Goal: Task Accomplishment & Management: Complete application form

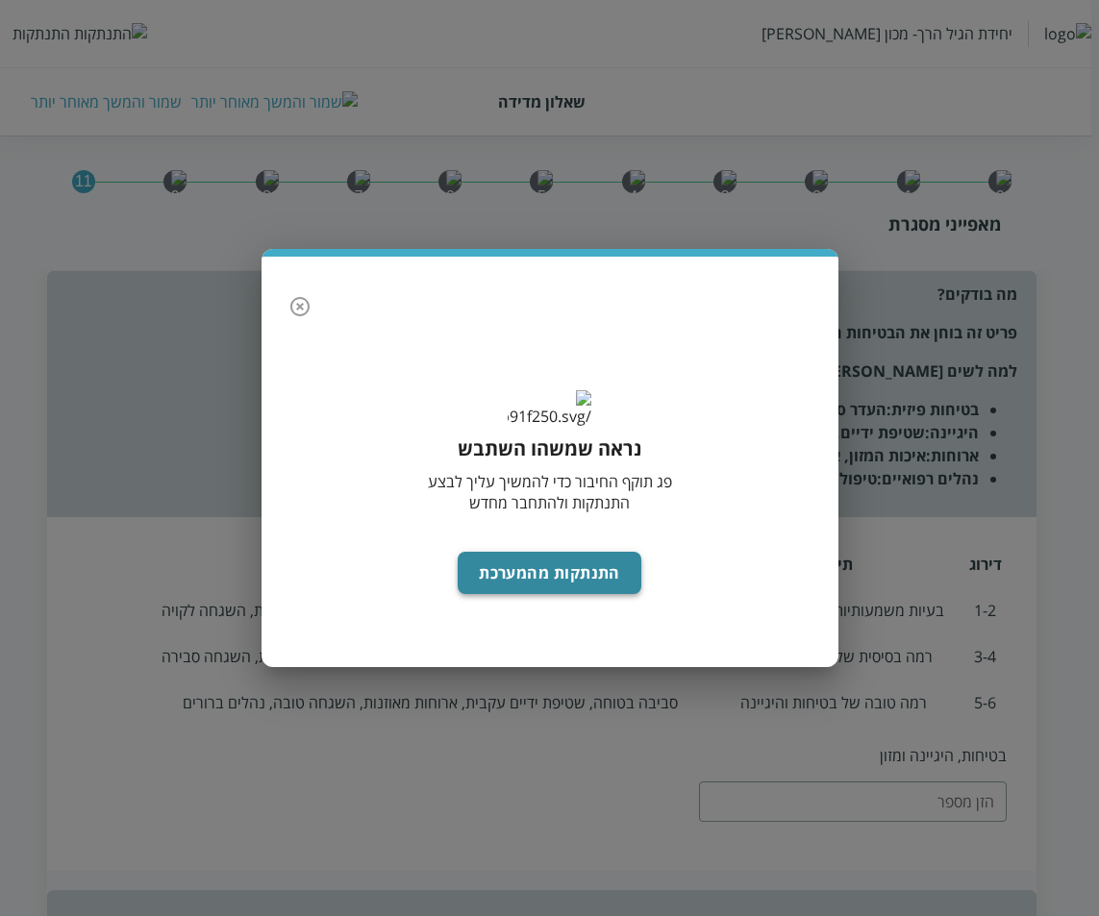
click at [552, 594] on button "התנתקות מהמערכת" at bounding box center [550, 573] width 184 height 42
click at [562, 590] on button "התנתקות מהמערכת" at bounding box center [550, 573] width 184 height 42
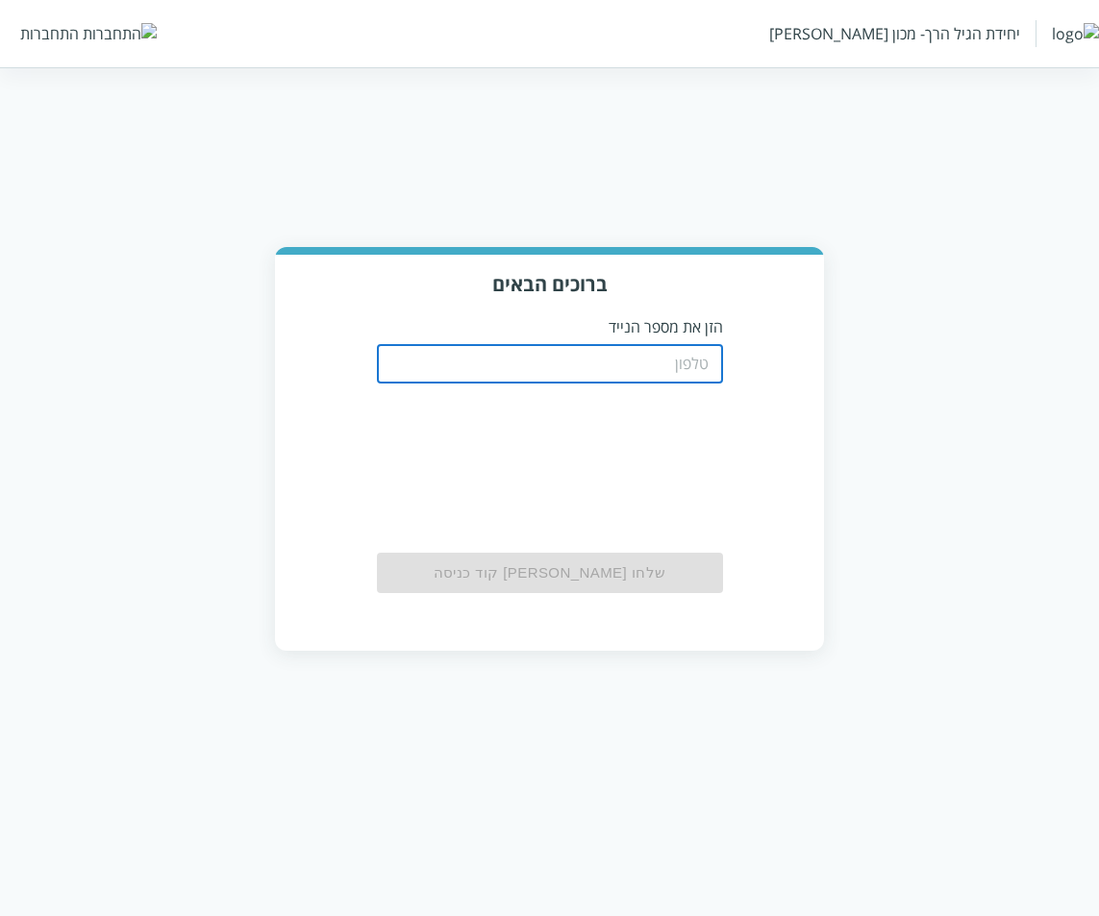
click at [671, 359] on input "tel" at bounding box center [550, 364] width 346 height 38
type input "0533115537"
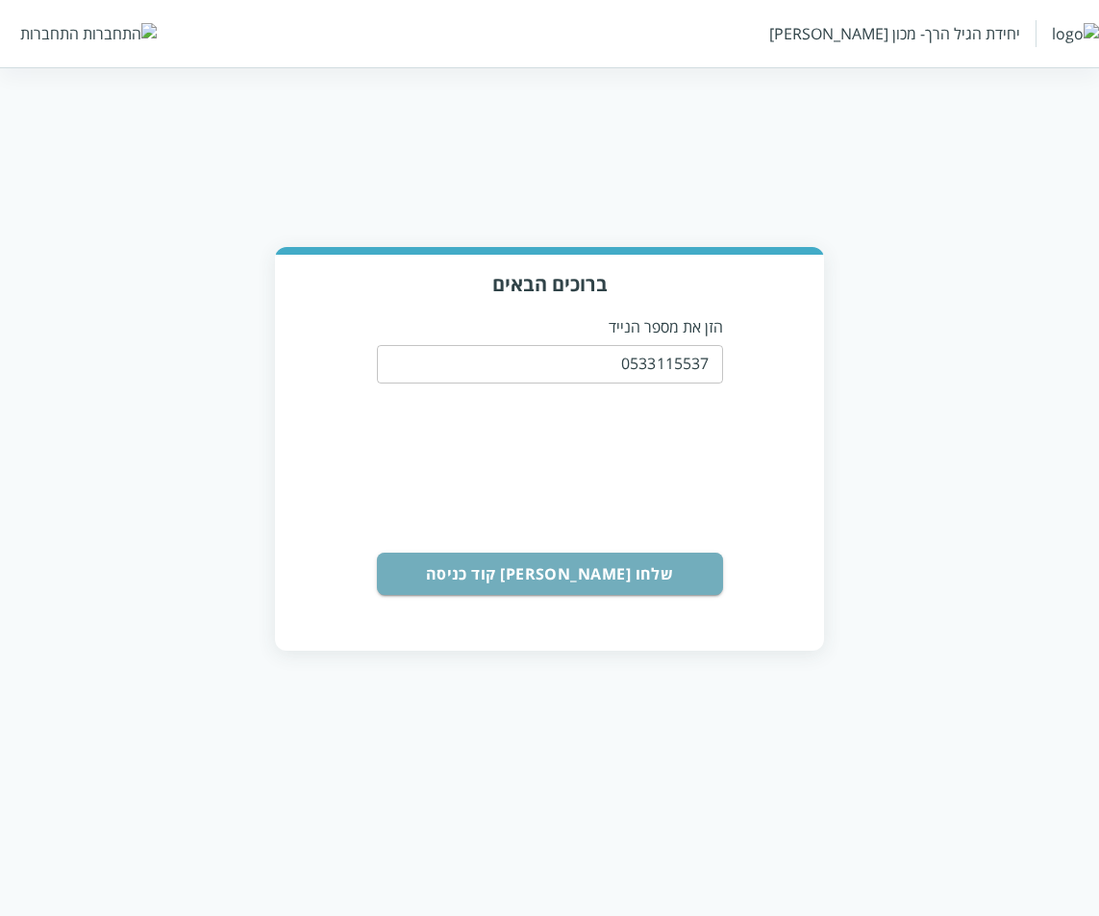
click at [535, 573] on button "שלחו [PERSON_NAME] קוד כניסה" at bounding box center [550, 574] width 346 height 42
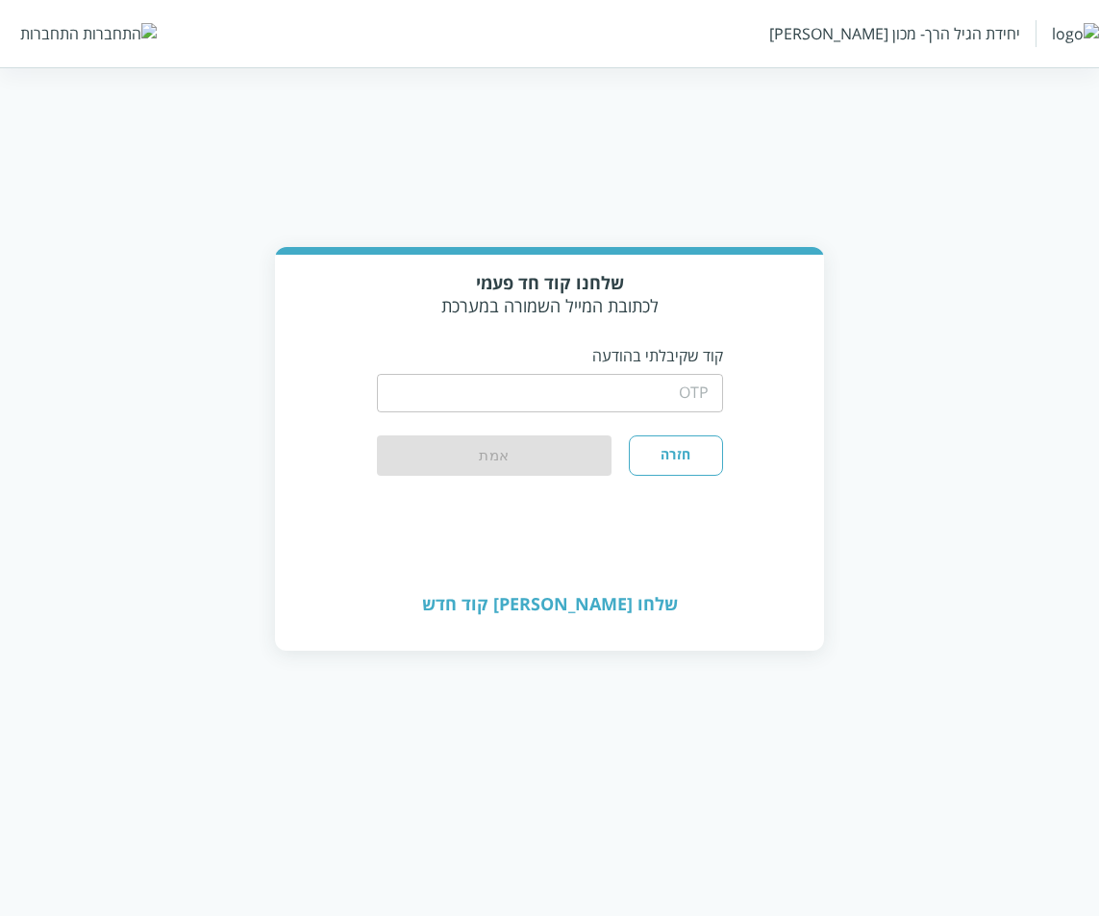
drag, startPoint x: 632, startPoint y: 390, endPoint x: 604, endPoint y: 408, distance: 32.8
click at [632, 390] on input "string" at bounding box center [550, 393] width 346 height 38
type input "1234"
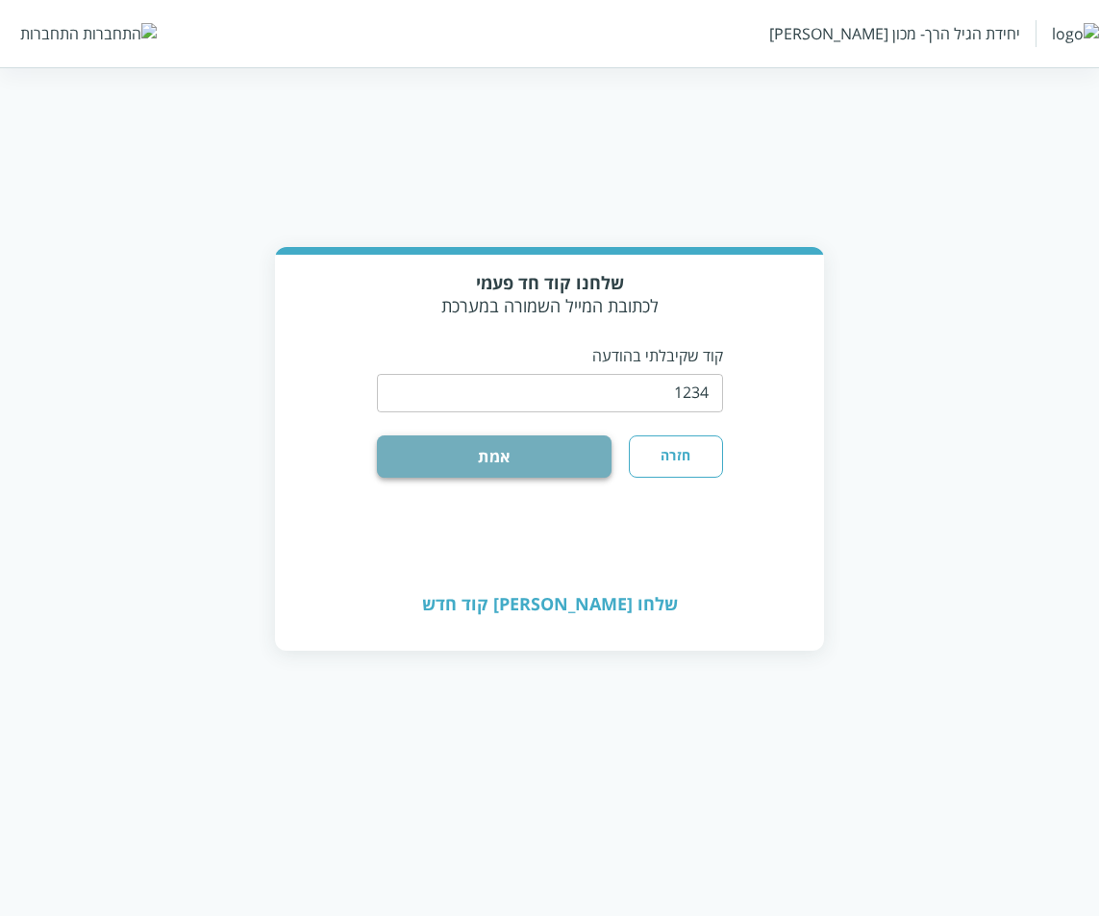
click at [536, 454] on button "אמת" at bounding box center [495, 457] width 236 height 42
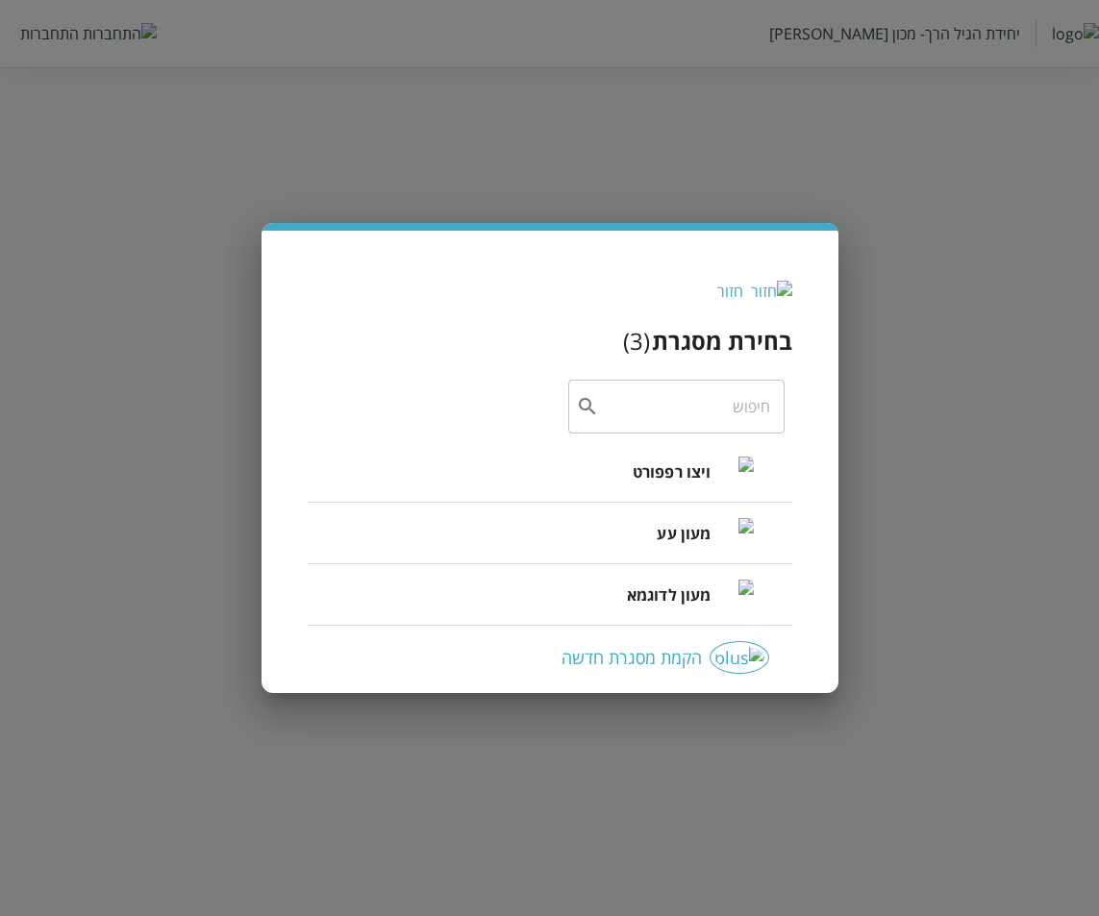
click at [661, 470] on span "ויצו רפפורט" at bounding box center [672, 472] width 79 height 23
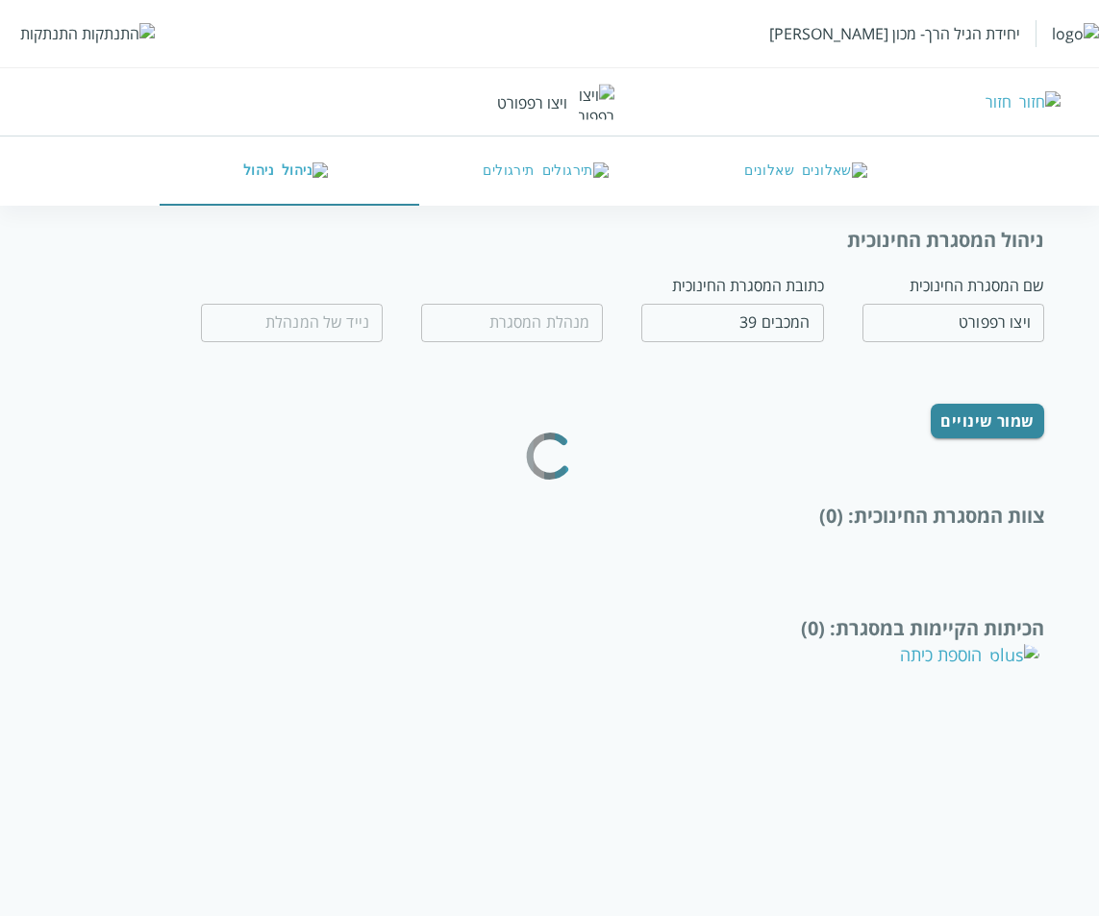
type input "[PERSON_NAME]"
type input "0532654189"
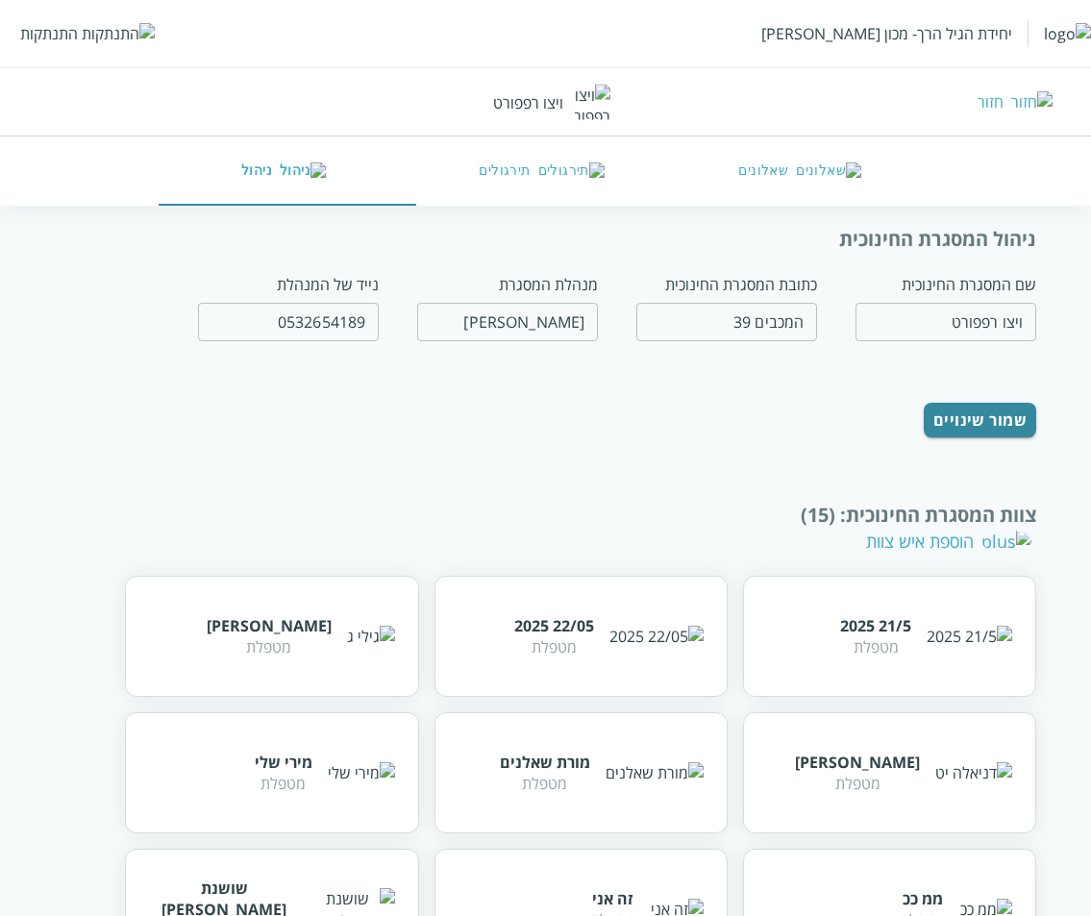
click at [840, 180] on button "שאלונים" at bounding box center [804, 171] width 259 height 69
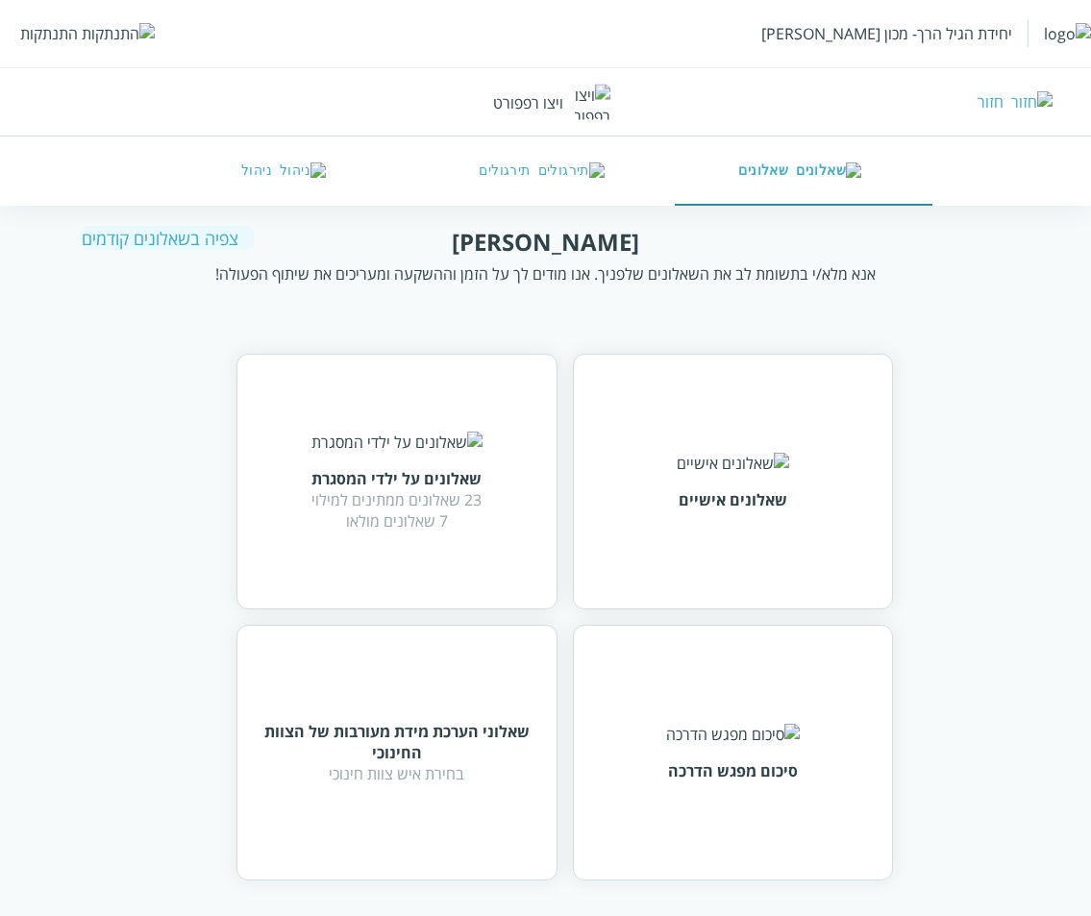
click at [638, 433] on div "שאלונים אישיים" at bounding box center [733, 482] width 321 height 256
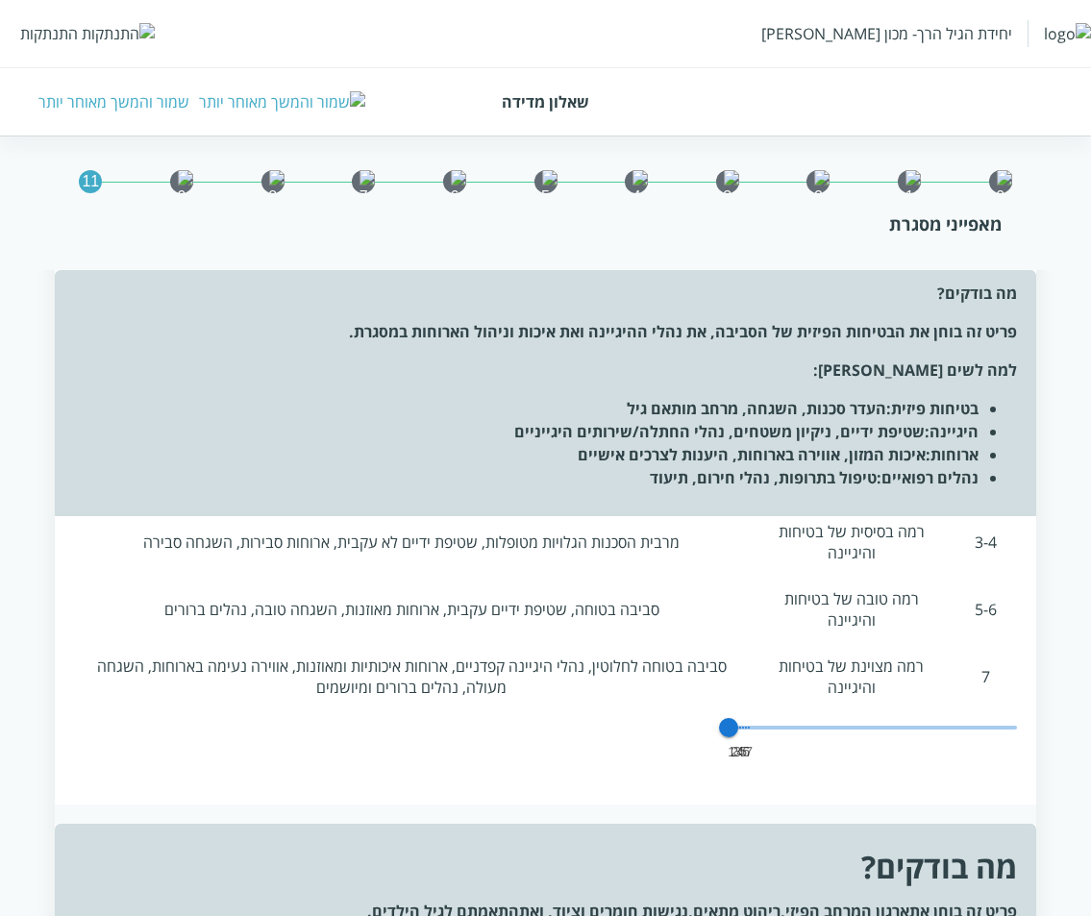
scroll to position [192, 0]
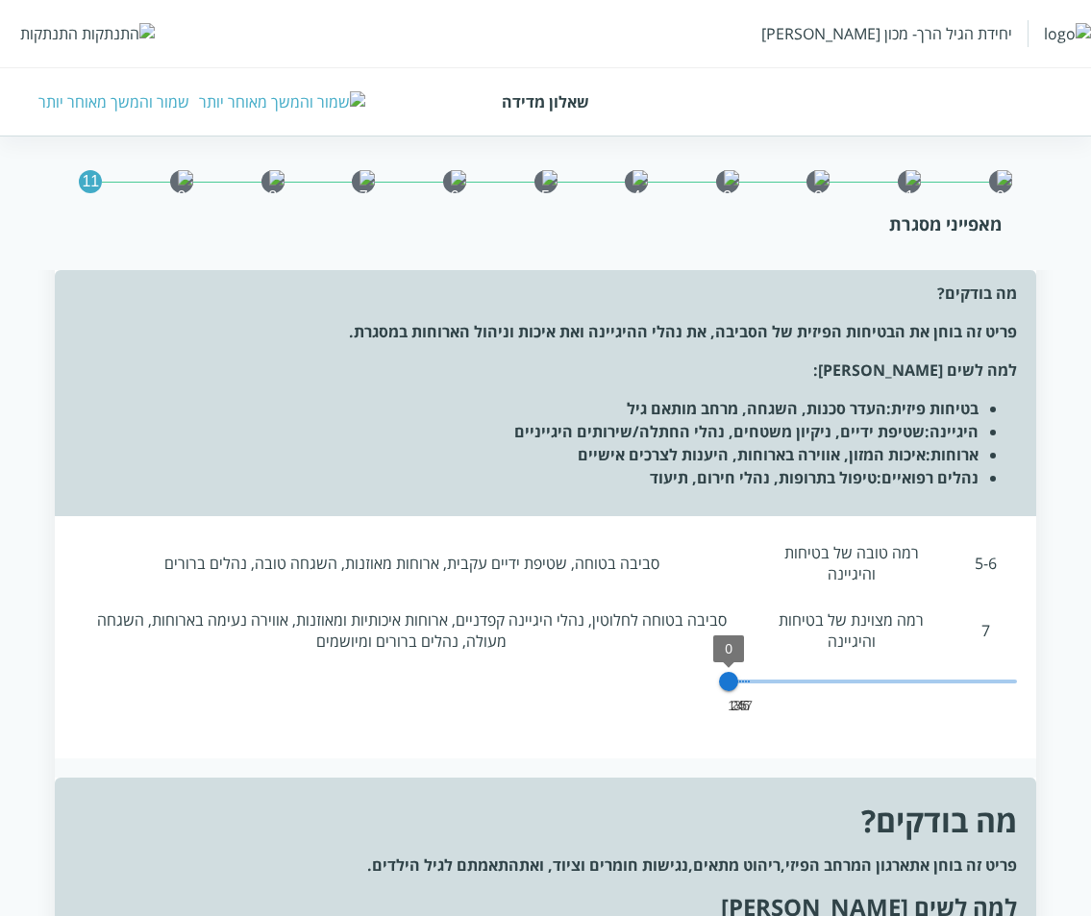
click at [738, 672] on span "0" at bounding box center [728, 681] width 19 height 19
click at [774, 680] on span at bounding box center [873, 682] width 288 height 4
click at [791, 667] on span "1 2 3 4 5 6 7 7" at bounding box center [873, 681] width 288 height 29
drag, startPoint x: 817, startPoint y: 661, endPoint x: 845, endPoint y: 663, distance: 27.9
click at [821, 667] on span "1 2 3 4 5 6 7 7" at bounding box center [873, 681] width 288 height 29
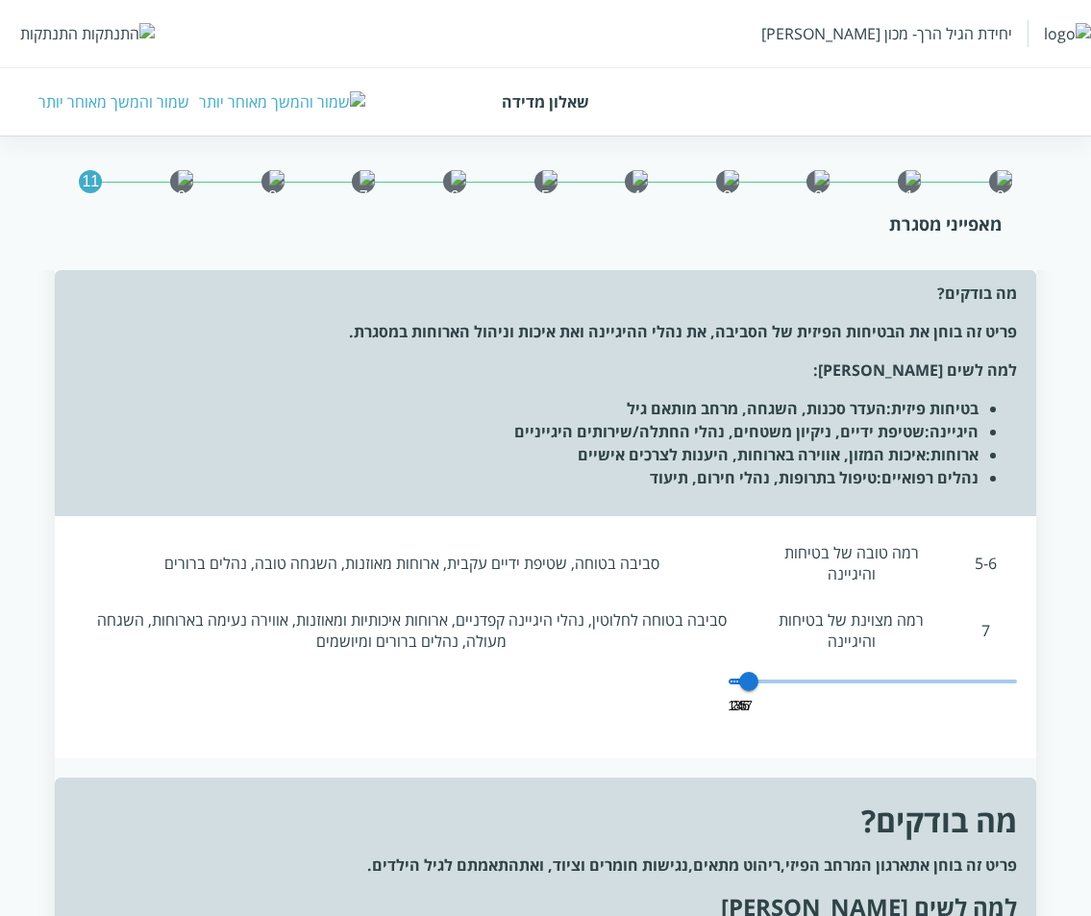
click at [846, 667] on span "1 2 3 4 5 6 7 7" at bounding box center [873, 681] width 288 height 29
click at [858, 667] on span "1 2 3 4 5 6 7 7" at bounding box center [873, 681] width 288 height 29
click at [866, 667] on span "1 2 3 4 5 6 7 7" at bounding box center [873, 681] width 288 height 29
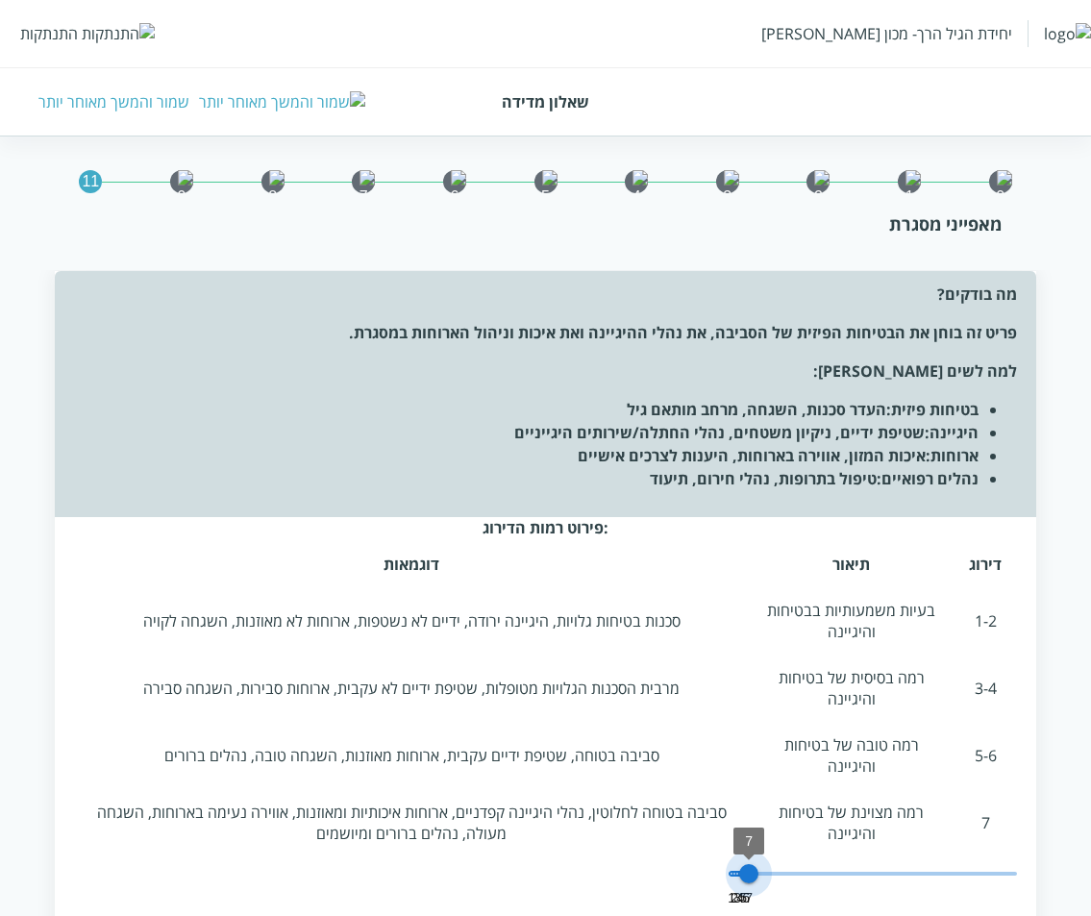
click at [742, 864] on span "7" at bounding box center [748, 873] width 19 height 19
click at [774, 860] on span "1 2 3 4 5 6 7 7" at bounding box center [873, 874] width 288 height 29
drag, startPoint x: 815, startPoint y: 843, endPoint x: 863, endPoint y: 841, distance: 48.1
click at [823, 860] on span "1 2 3 4 5 6 7 14" at bounding box center [873, 874] width 288 height 29
drag, startPoint x: 911, startPoint y: 842, endPoint x: 948, endPoint y: 849, distance: 37.1
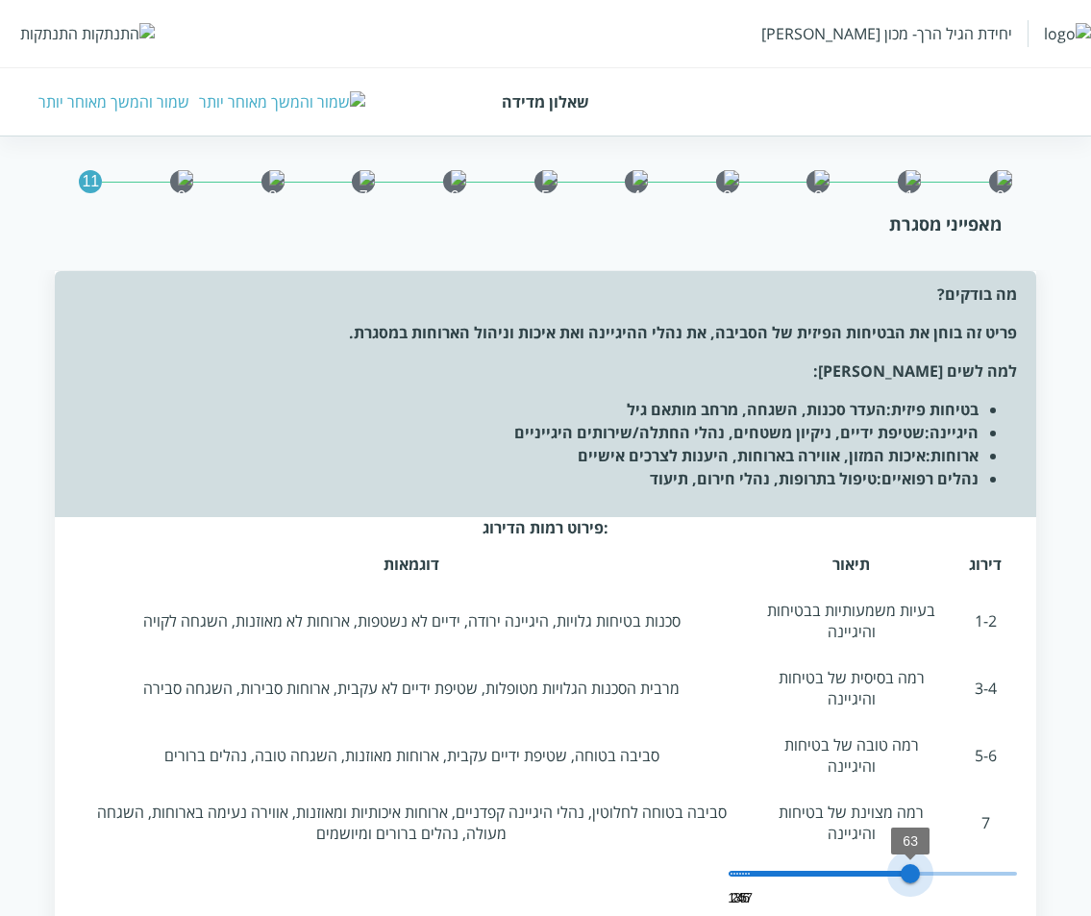
click at [916, 860] on span "1 2 3 4 5 6 7 63" at bounding box center [873, 874] width 288 height 29
click at [963, 860] on span "1 2 3 4 5 6 7 63" at bounding box center [873, 874] width 288 height 29
click at [1002, 860] on span "1 2 3 4 5 6 7 98" at bounding box center [873, 874] width 288 height 29
click at [1014, 864] on span "98" at bounding box center [1011, 873] width 19 height 19
click at [829, 862] on span "1 2 3 4 5 6 7 98" at bounding box center [873, 874] width 288 height 29
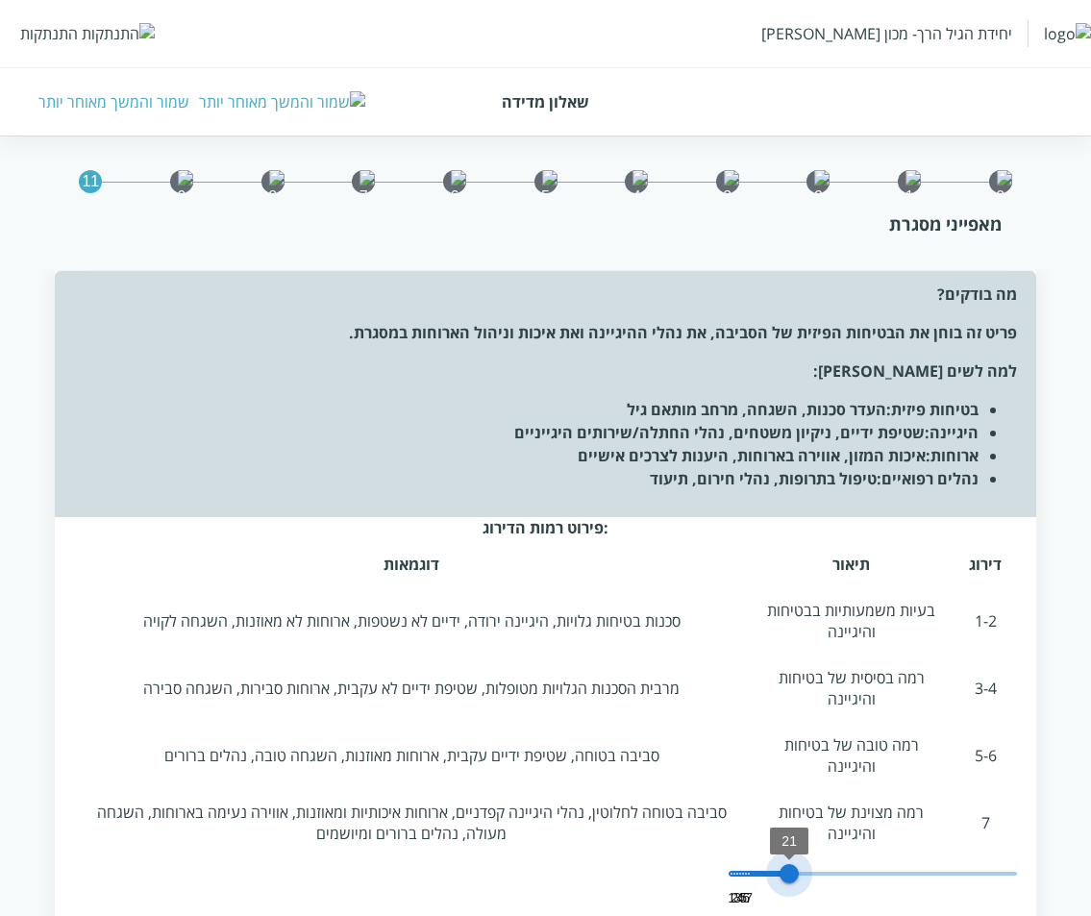
click at [783, 860] on span "1 2 3 4 5 6 7 21" at bounding box center [873, 874] width 288 height 29
click at [730, 860] on span "1 2 3 4 5 6 7 0" at bounding box center [873, 874] width 288 height 29
click at [729, 864] on span "0" at bounding box center [728, 873] width 19 height 19
drag, startPoint x: 740, startPoint y: 852, endPoint x: 762, endPoint y: 854, distance: 22.2
click at [742, 864] on span "7" at bounding box center [748, 873] width 19 height 19
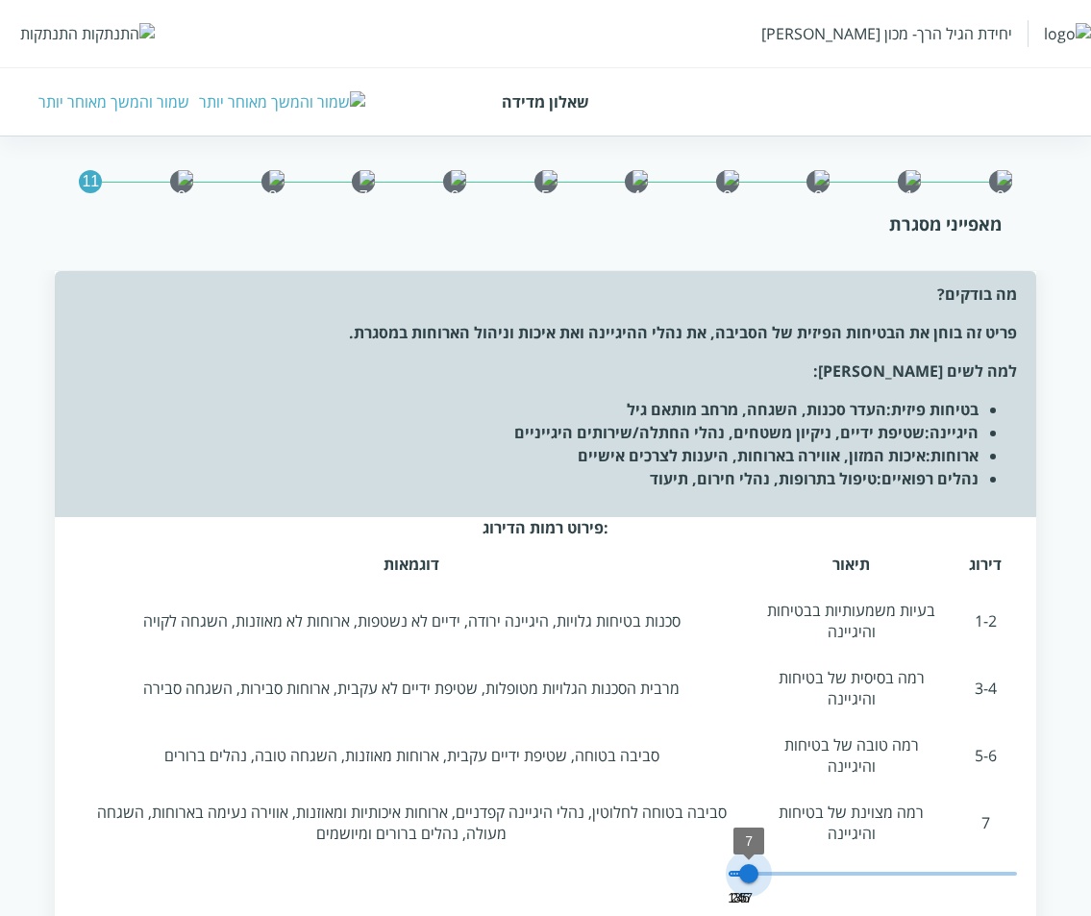
click at [759, 864] on span "7" at bounding box center [748, 873] width 19 height 19
click at [763, 864] on span "14" at bounding box center [769, 873] width 19 height 19
drag, startPoint x: 771, startPoint y: 854, endPoint x: 809, endPoint y: 861, distance: 38.3
click at [776, 864] on span "14" at bounding box center [769, 873] width 19 height 19
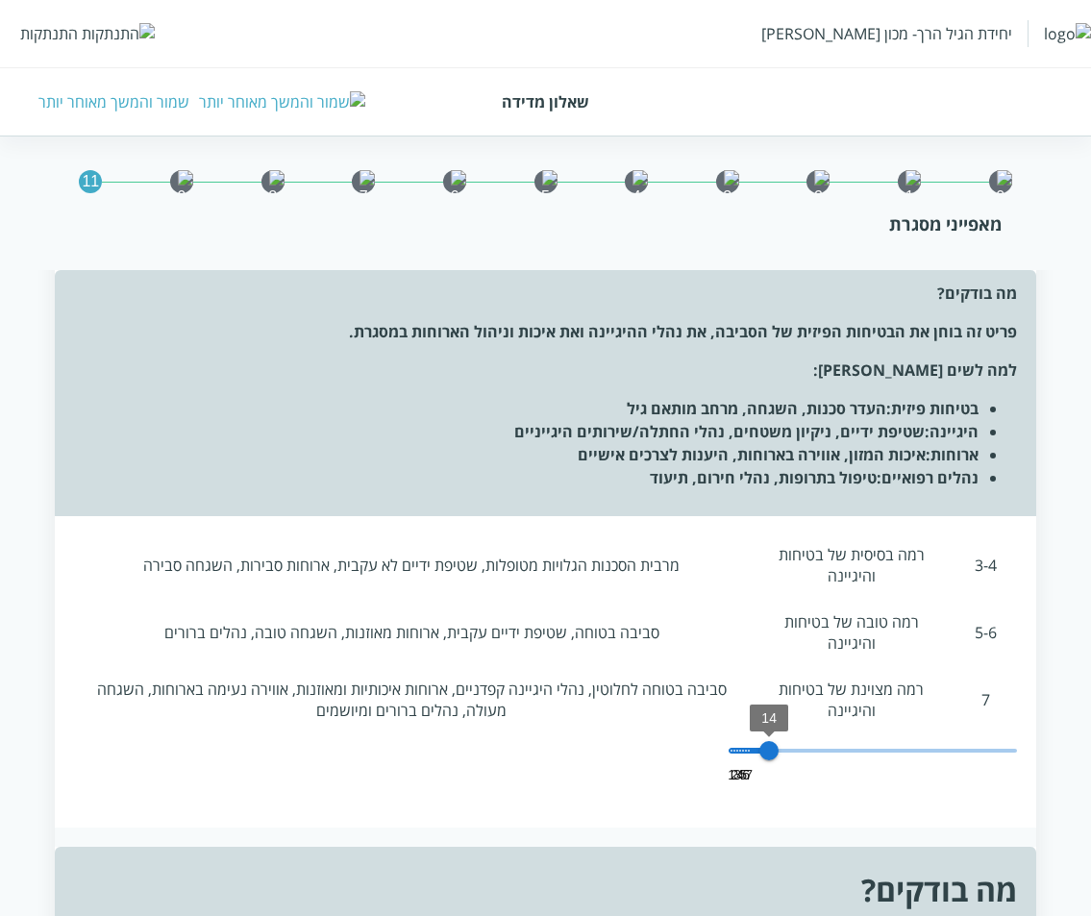
scroll to position [192, 0]
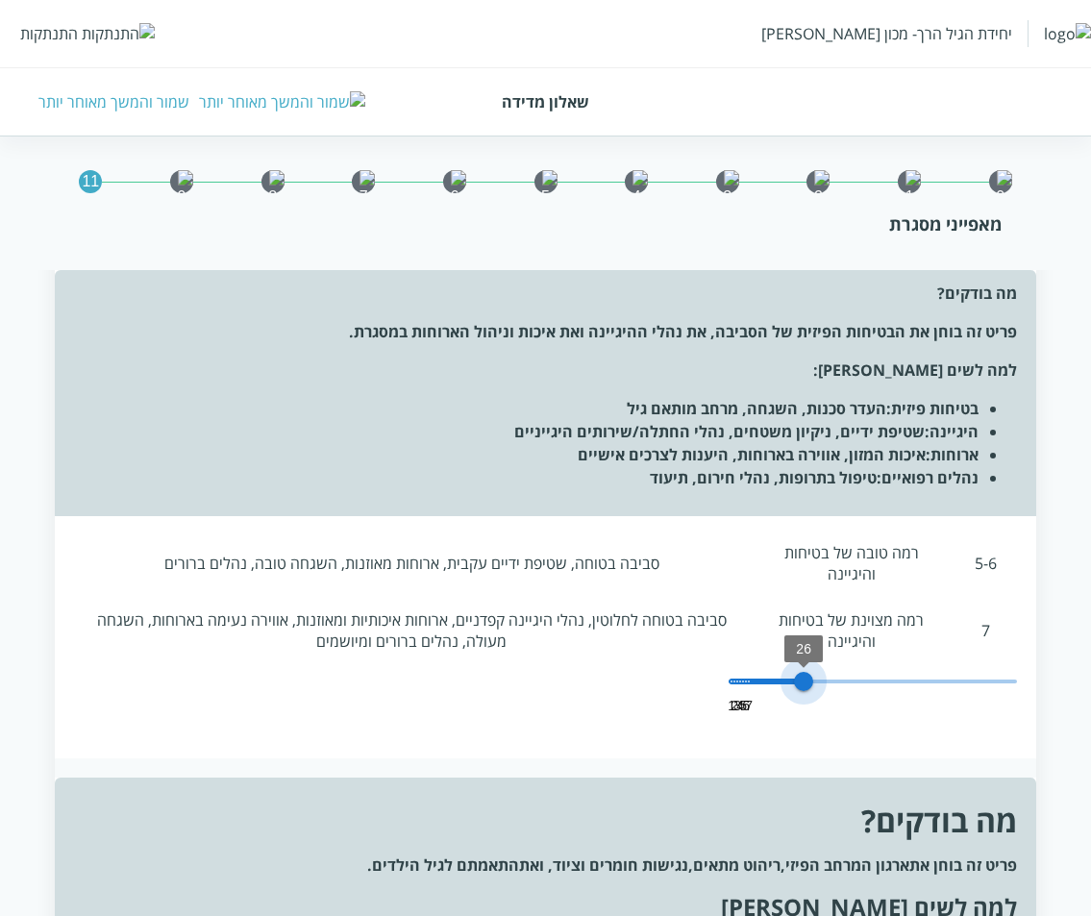
click at [803, 667] on span "1 2 3 4 5 6 7 26" at bounding box center [873, 681] width 288 height 29
drag, startPoint x: 863, startPoint y: 650, endPoint x: 900, endPoint y: 656, distance: 37.0
click at [870, 667] on span "1 2 3 4 5 6 7 26" at bounding box center [873, 681] width 288 height 29
drag, startPoint x: 906, startPoint y: 657, endPoint x: 925, endPoint y: 660, distance: 19.6
click at [909, 667] on span "1 2 3 4 5 6 7 49" at bounding box center [873, 681] width 288 height 29
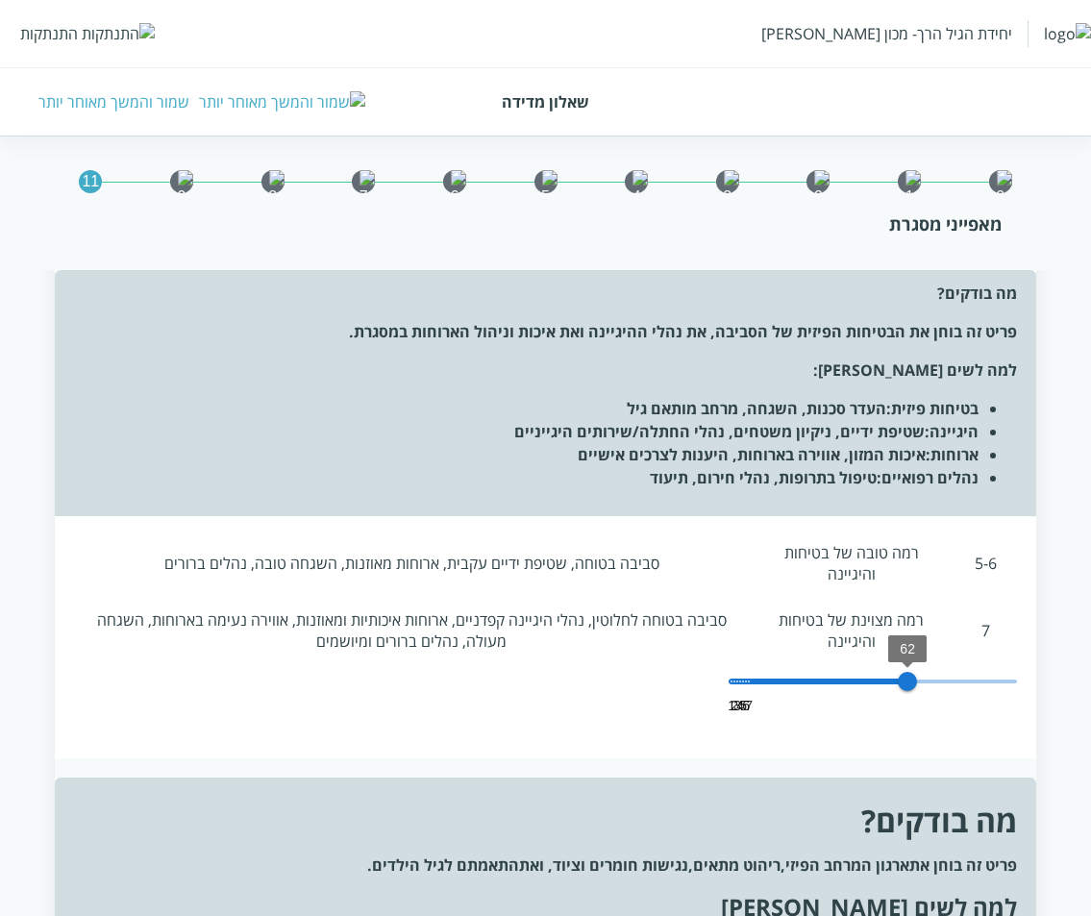
click at [917, 672] on span "62" at bounding box center [907, 681] width 19 height 19
click at [972, 667] on span "1 2 3 4 5 6 7 84" at bounding box center [873, 681] width 288 height 29
click at [972, 672] on span "84" at bounding box center [970, 681] width 19 height 19
drag, startPoint x: 939, startPoint y: 644, endPoint x: 833, endPoint y: 653, distance: 107.1
click at [921, 672] on span "70" at bounding box center [930, 681] width 19 height 19
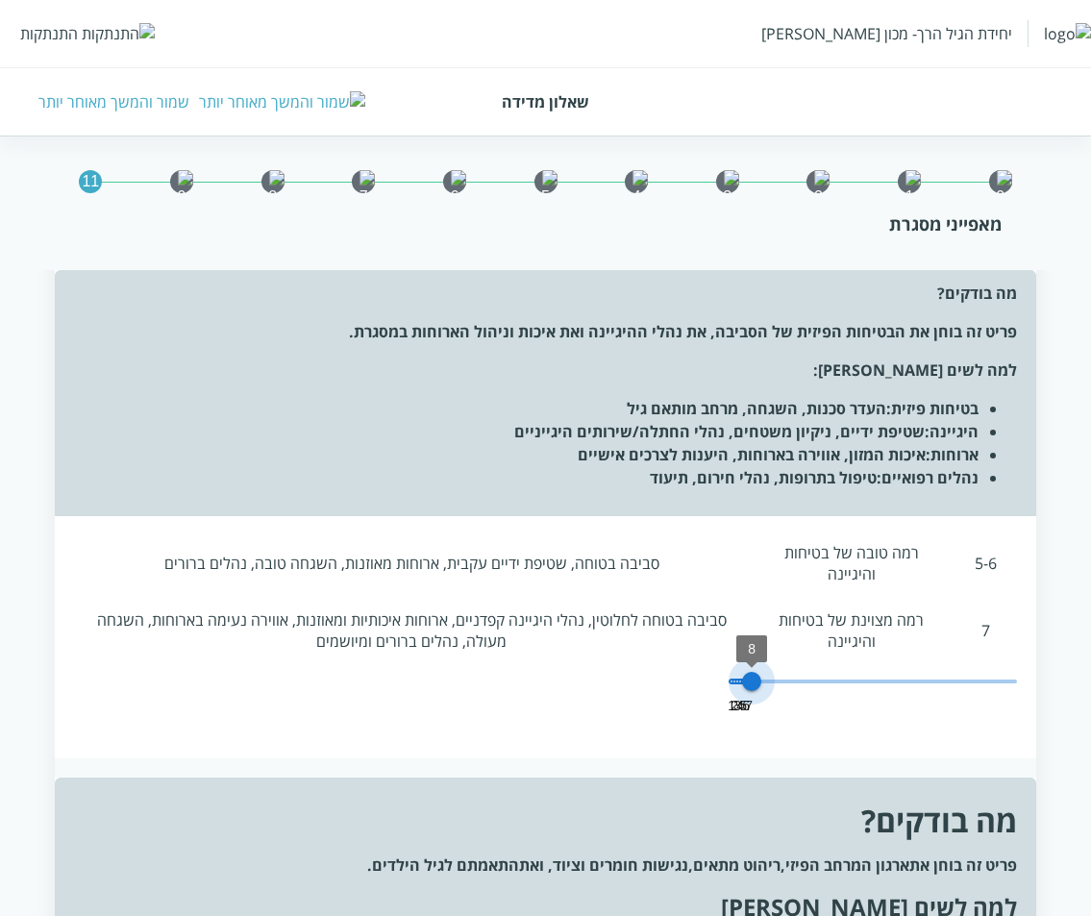
drag, startPoint x: 833, startPoint y: 653, endPoint x: 753, endPoint y: 668, distance: 81.3
click at [753, 668] on span "1 2 3 4 5 6 7 8" at bounding box center [873, 681] width 288 height 29
click at [750, 672] on span "7" at bounding box center [748, 681] width 19 height 19
click at [731, 672] on span "1" at bounding box center [731, 681] width 19 height 19
click at [729, 672] on span "1" at bounding box center [731, 681] width 19 height 19
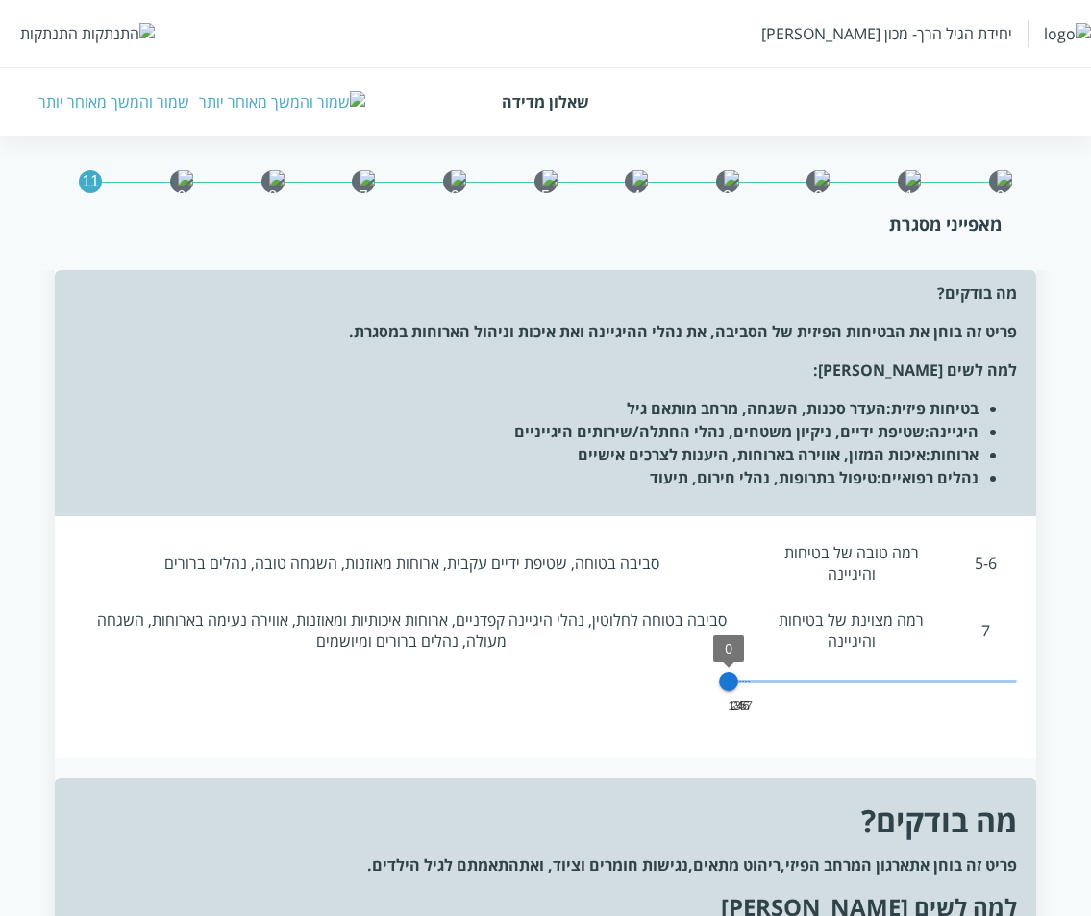
click at [731, 672] on span "0" at bounding box center [728, 681] width 19 height 19
click at [736, 672] on span "1" at bounding box center [731, 681] width 19 height 19
click at [738, 672] on span "3" at bounding box center [737, 681] width 19 height 19
type input "8"
click at [753, 672] on span "7" at bounding box center [748, 681] width 19 height 19
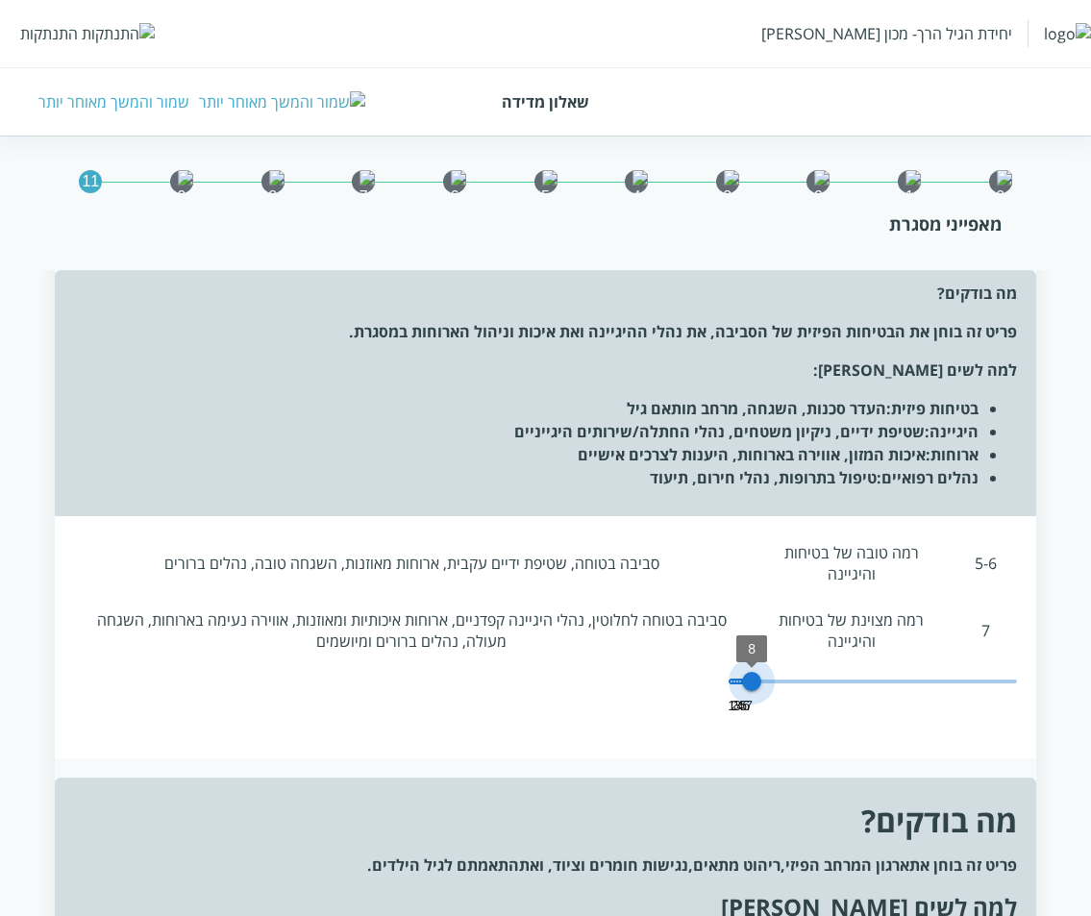
click at [753, 672] on span "8" at bounding box center [751, 681] width 19 height 19
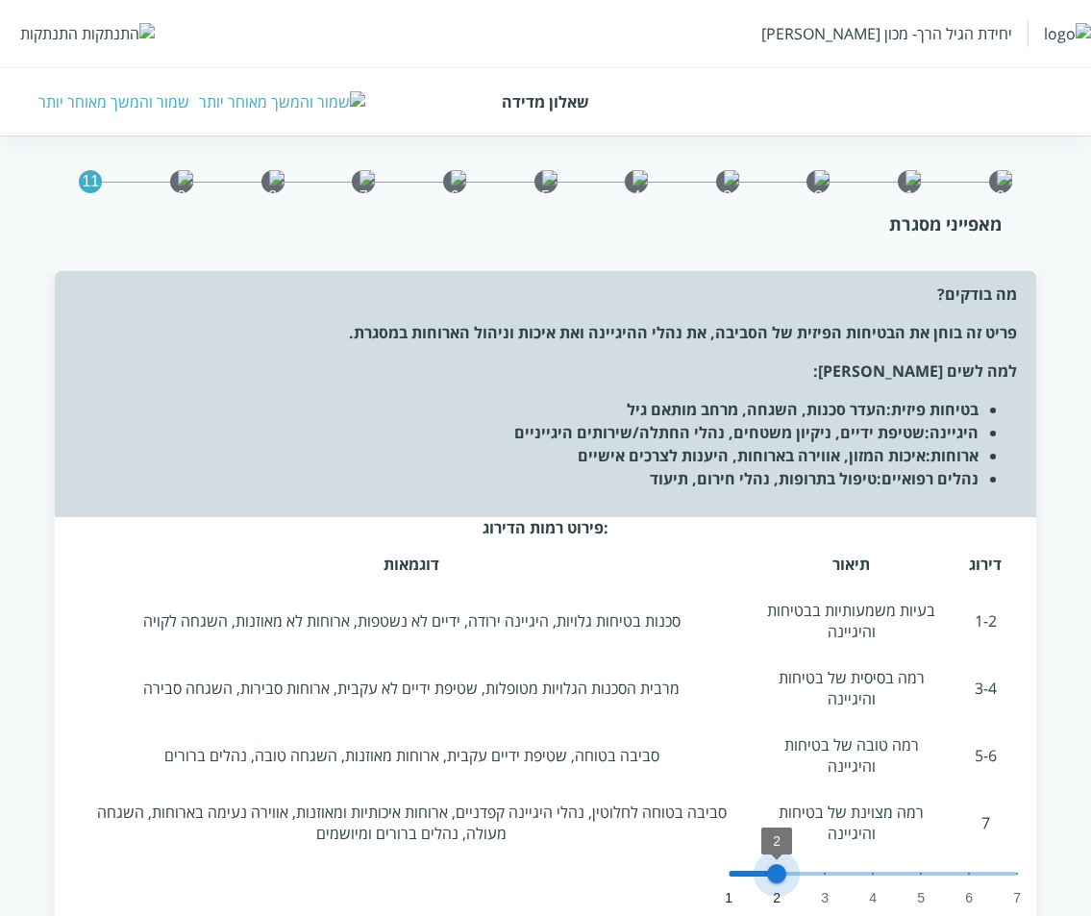
click at [779, 860] on span "1 2 3 4 5 6 7 2" at bounding box center [873, 874] width 288 height 29
click at [819, 860] on span "1 2 3 4 5 6 7 2" at bounding box center [873, 874] width 288 height 29
drag, startPoint x: 874, startPoint y: 853, endPoint x: 898, endPoint y: 858, distance: 24.5
click at [884, 860] on span "1 2 3 4 5 6 7 4" at bounding box center [873, 874] width 288 height 29
click at [928, 860] on span "1 2 3 4 5 6 7 4" at bounding box center [873, 874] width 288 height 29
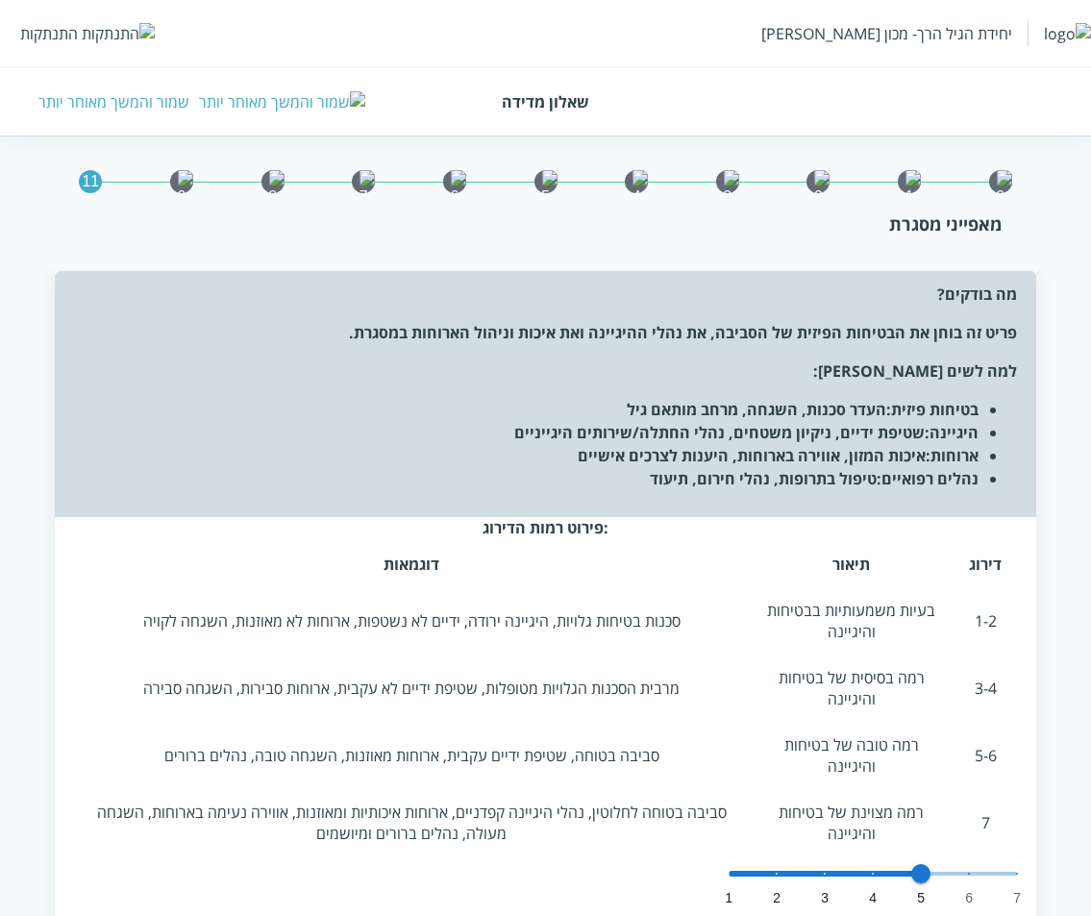
drag, startPoint x: 967, startPoint y: 853, endPoint x: 986, endPoint y: 852, distance: 19.3
click at [973, 860] on span "1 2 3 4 5 6 7 5" at bounding box center [873, 874] width 288 height 29
click at [1026, 850] on div ":פירוט רמות הדירוג דירוג תיאור דוגמאות 1-2 בעיות משמעותיות בבטיחות והיגיינה סכנ…" at bounding box center [546, 734] width 983 height 434
type input "7"
click at [1013, 860] on span "1 2 3 4 5 6 7 7" at bounding box center [873, 874] width 288 height 29
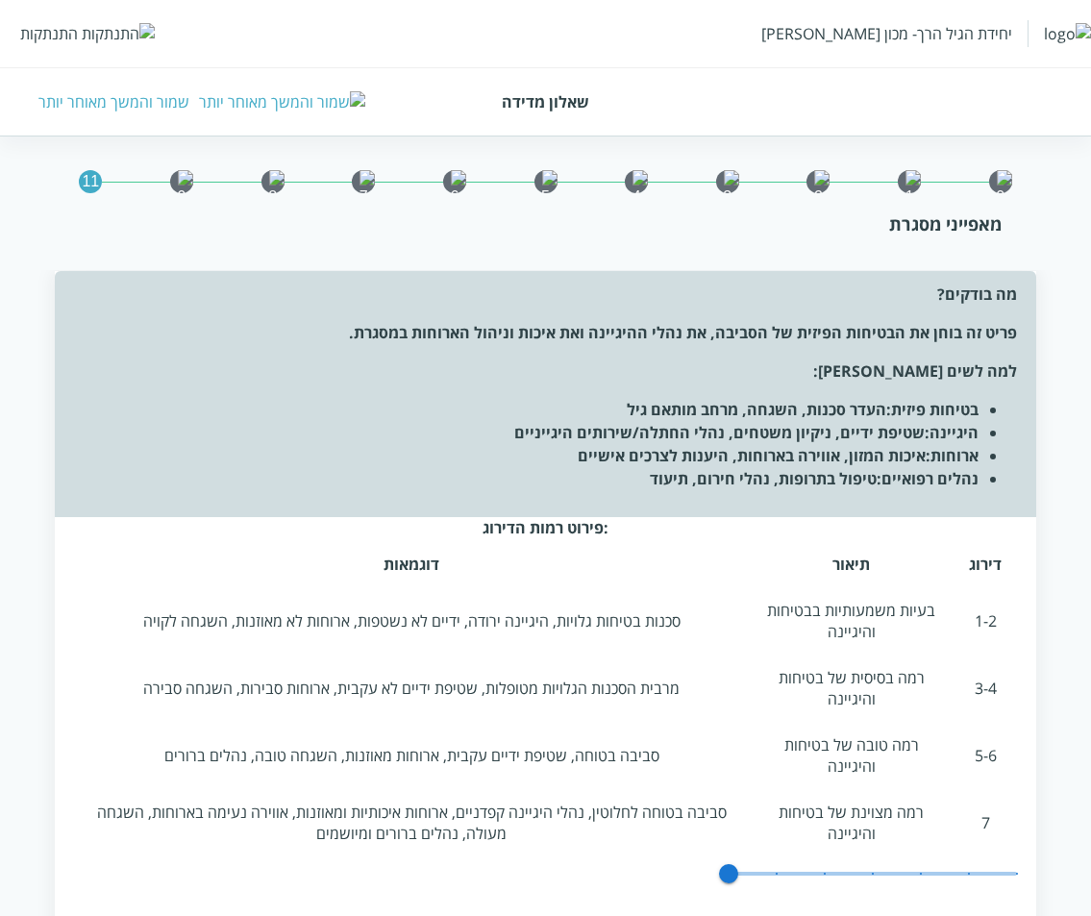
click at [775, 860] on span "1" at bounding box center [873, 874] width 288 height 29
click at [828, 860] on span "2" at bounding box center [873, 874] width 288 height 29
drag, startPoint x: 875, startPoint y: 855, endPoint x: 930, endPoint y: 855, distance: 54.8
click at [888, 860] on span "4" at bounding box center [873, 874] width 288 height 29
drag, startPoint x: 934, startPoint y: 855, endPoint x: 977, endPoint y: 854, distance: 43.3
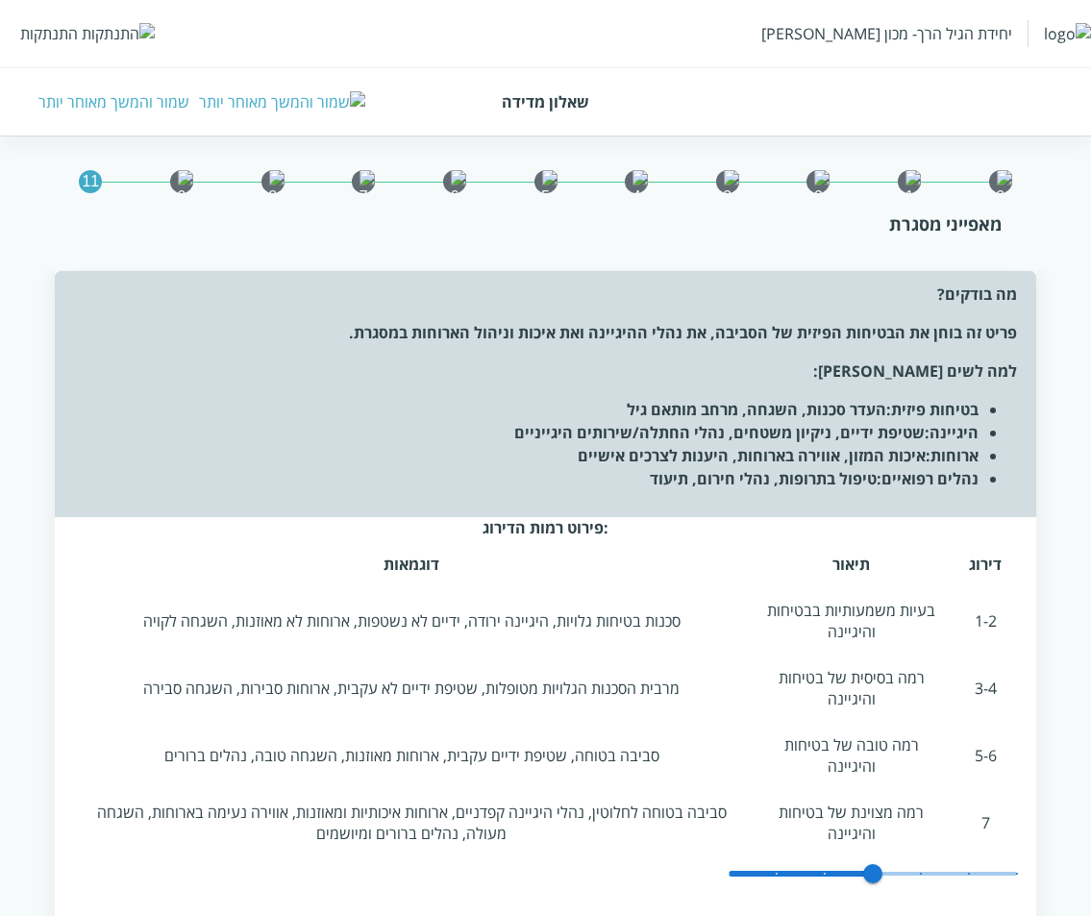
click at [941, 860] on span "4" at bounding box center [873, 874] width 288 height 29
type input "7"
click at [1001, 860] on span "7" at bounding box center [873, 874] width 288 height 29
click at [754, 860] on span "2 3 4 5 6 7 8 1" at bounding box center [873, 874] width 288 height 29
drag, startPoint x: 803, startPoint y: 857, endPoint x: 823, endPoint y: 857, distance: 20.2
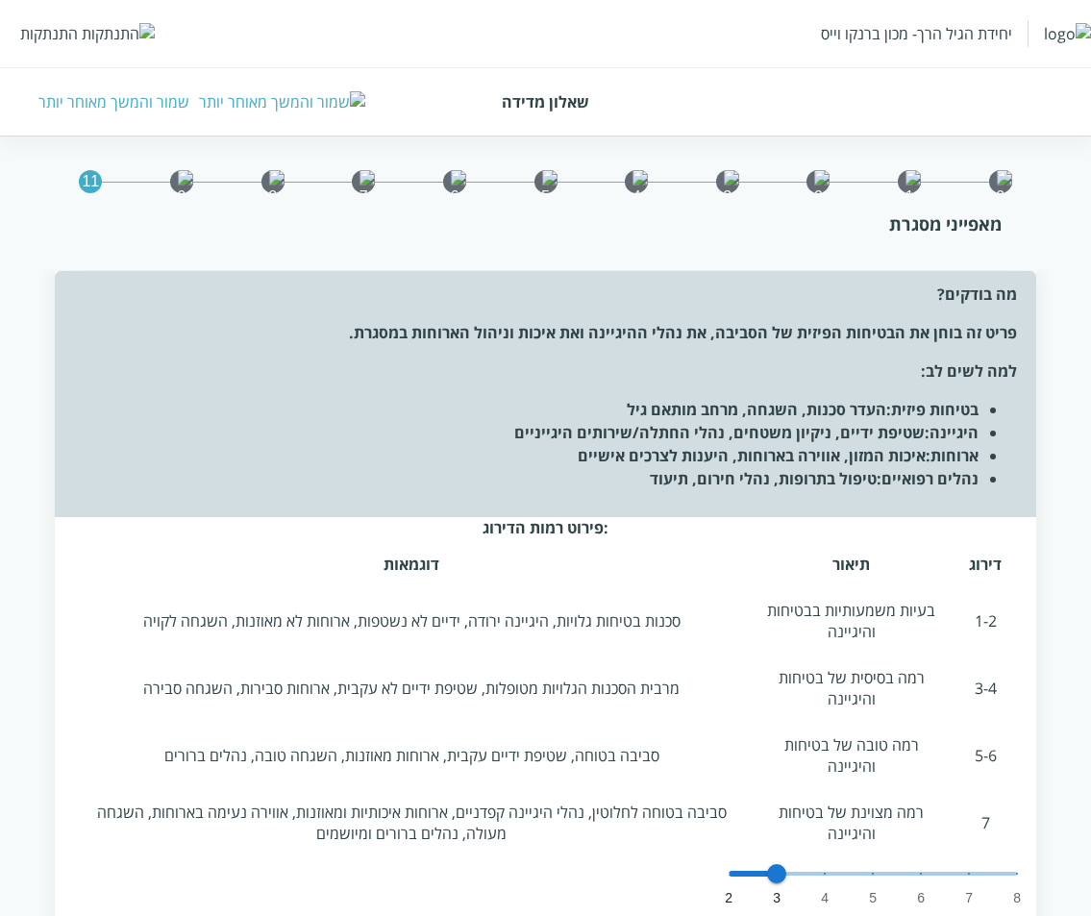
click at [805, 860] on span "2 3 4 5 6 7 8 2" at bounding box center [873, 874] width 288 height 29
drag, startPoint x: 847, startPoint y: 853, endPoint x: 878, endPoint y: 854, distance: 30.8
click at [850, 872] on span at bounding box center [873, 874] width 288 height 4
click at [995, 860] on span "2 3 4 5 6 7 8 4" at bounding box center [873, 874] width 288 height 29
click at [967, 860] on span "2 3 4 5 6 7 8 7" at bounding box center [873, 874] width 288 height 29
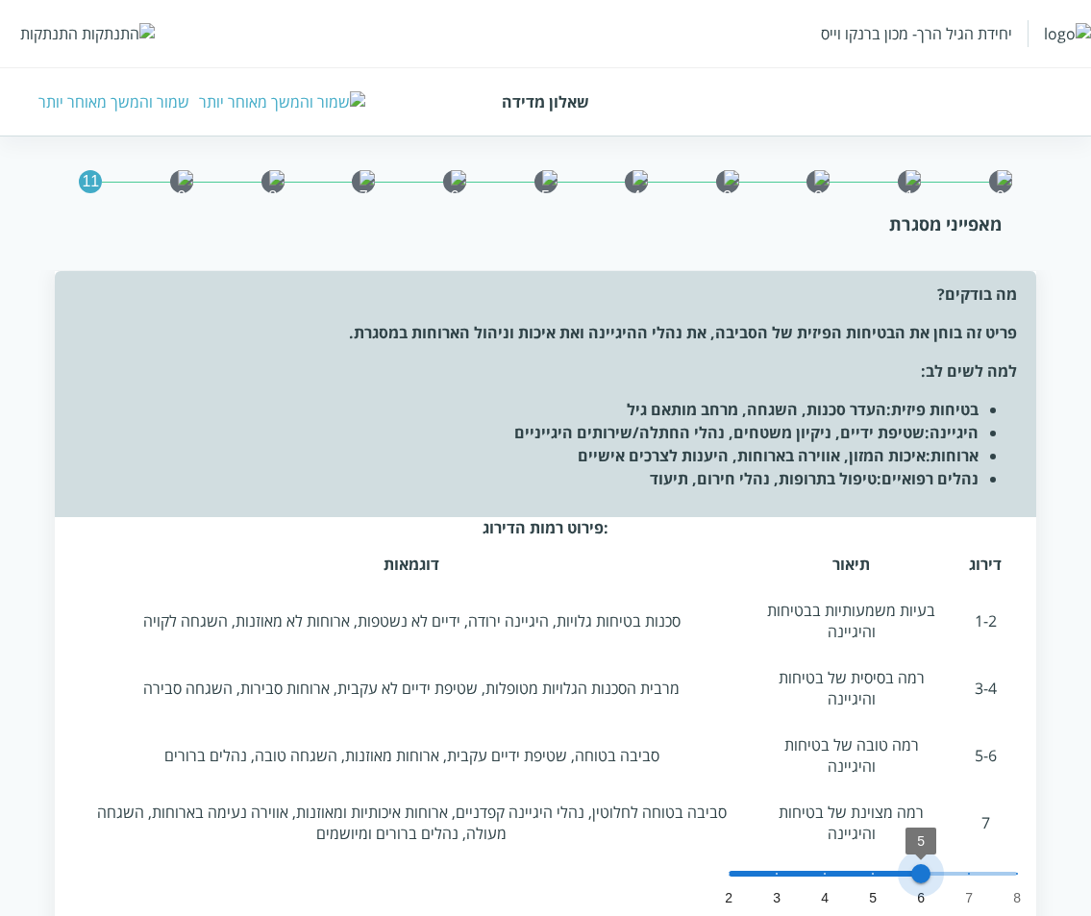
drag, startPoint x: 899, startPoint y: 853, endPoint x: 861, endPoint y: 853, distance: 37.5
click at [897, 871] on span at bounding box center [826, 874] width 194 height 6
drag, startPoint x: 861, startPoint y: 853, endPoint x: 836, endPoint y: 853, distance: 25.0
click at [835, 864] on span "3" at bounding box center [824, 873] width 19 height 19
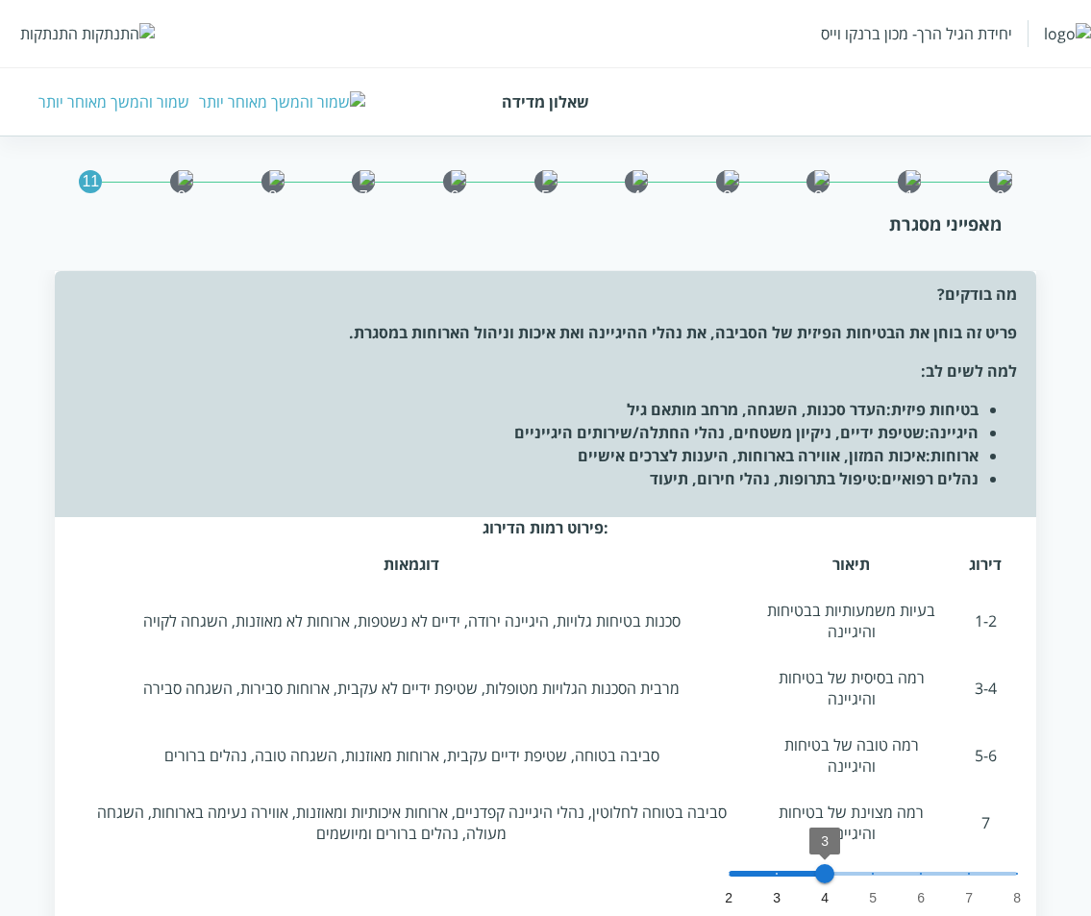
drag, startPoint x: 835, startPoint y: 853, endPoint x: 794, endPoint y: 853, distance: 40.4
click at [815, 864] on span "3" at bounding box center [824, 873] width 19 height 19
click at [779, 871] on span at bounding box center [754, 874] width 50 height 6
click at [786, 864] on span "2" at bounding box center [776, 873] width 19 height 19
drag, startPoint x: 758, startPoint y: 842, endPoint x: 748, endPoint y: 838, distance: 10.4
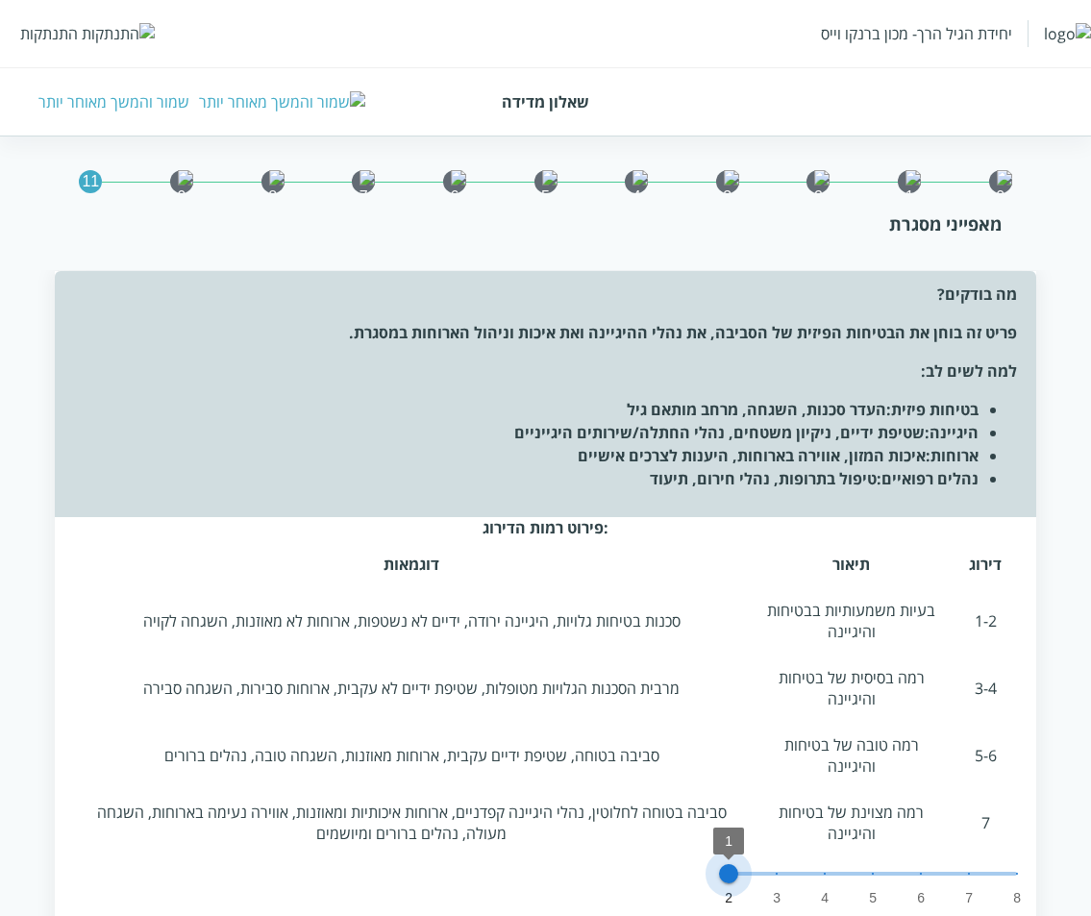
click at [748, 860] on span "2 3 4 5 6 7 8 1" at bounding box center [873, 874] width 288 height 29
drag, startPoint x: 774, startPoint y: 854, endPoint x: 785, endPoint y: 856, distance: 11.7
click at [775, 860] on span "1 2 3 4 5 6 7 1" at bounding box center [873, 874] width 288 height 29
drag, startPoint x: 824, startPoint y: 854, endPoint x: 861, endPoint y: 845, distance: 38.5
click at [826, 860] on span "1 2 3 4 5 6 7 2" at bounding box center [873, 874] width 288 height 29
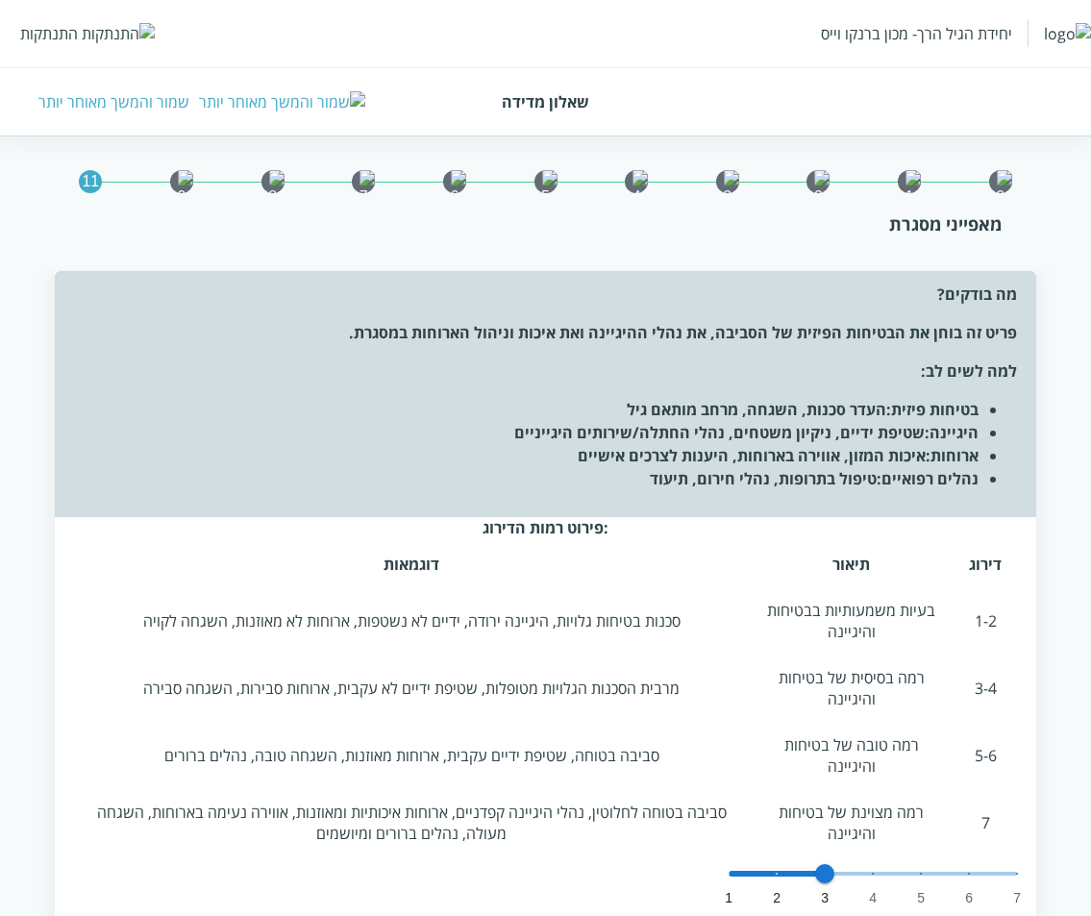
click at [875, 860] on span "1 2 3 4 5 6 7 3" at bounding box center [873, 874] width 288 height 29
click at [915, 860] on span "1 2 3 4 5 6 7 5" at bounding box center [873, 874] width 288 height 29
click at [976, 860] on span "1 2 3 4 5 6 7 5" at bounding box center [873, 874] width 288 height 29
type input "7"
click at [1008, 860] on span "1 2 3 4 5 6 7 6" at bounding box center [873, 874] width 288 height 29
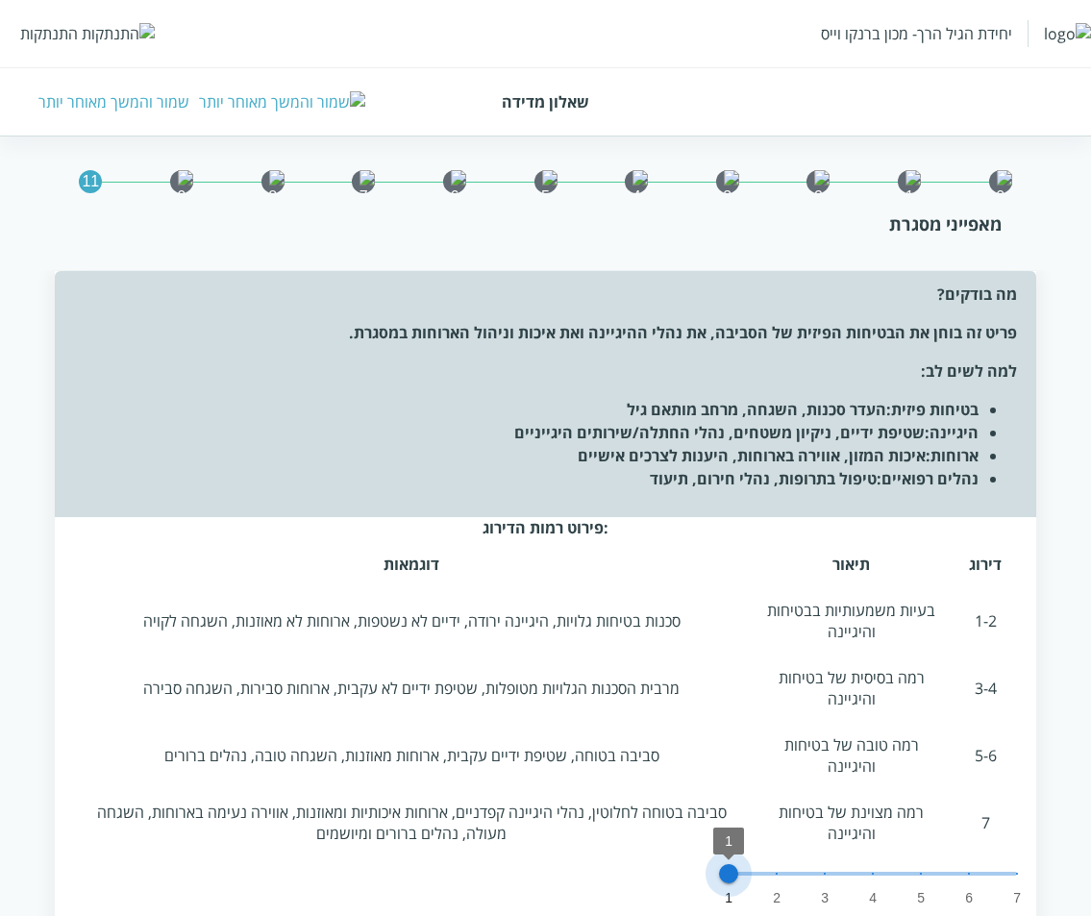
drag, startPoint x: 728, startPoint y: 859, endPoint x: 748, endPoint y: 859, distance: 20.2
click at [730, 864] on span "1" at bounding box center [728, 873] width 19 height 19
click at [772, 860] on span "1 2 3 4 5 6 7 1" at bounding box center [873, 874] width 288 height 29
drag, startPoint x: 825, startPoint y: 856, endPoint x: 839, endPoint y: 858, distance: 14.5
click at [827, 860] on span "1 2 3 4 5 6 7 2" at bounding box center [873, 874] width 288 height 29
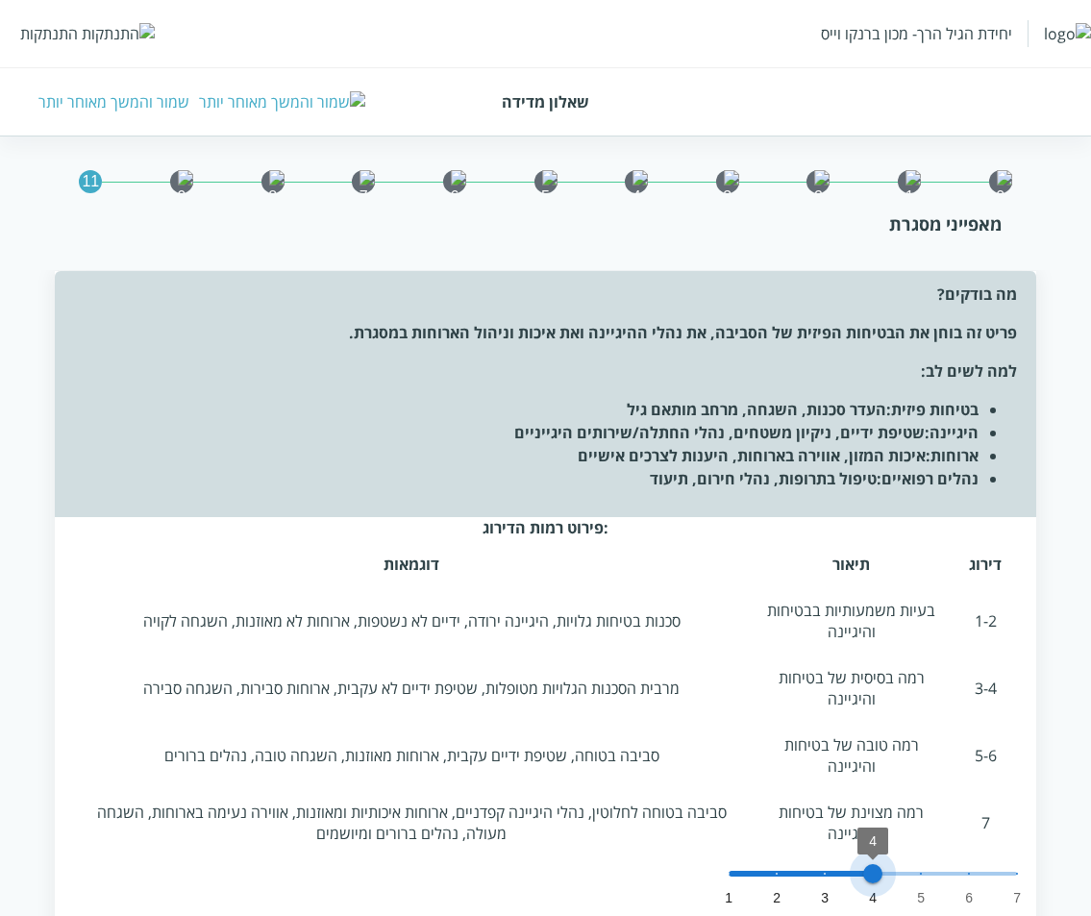
drag, startPoint x: 899, startPoint y: 865, endPoint x: 968, endPoint y: 865, distance: 69.2
click at [906, 865] on span "1 2 3 4 5 6 7 4" at bounding box center [873, 874] width 288 height 29
type input "6"
click at [970, 865] on span "1 2 3 4 5 6 7 5" at bounding box center [873, 874] width 288 height 29
